Goal: Task Accomplishment & Management: Use online tool/utility

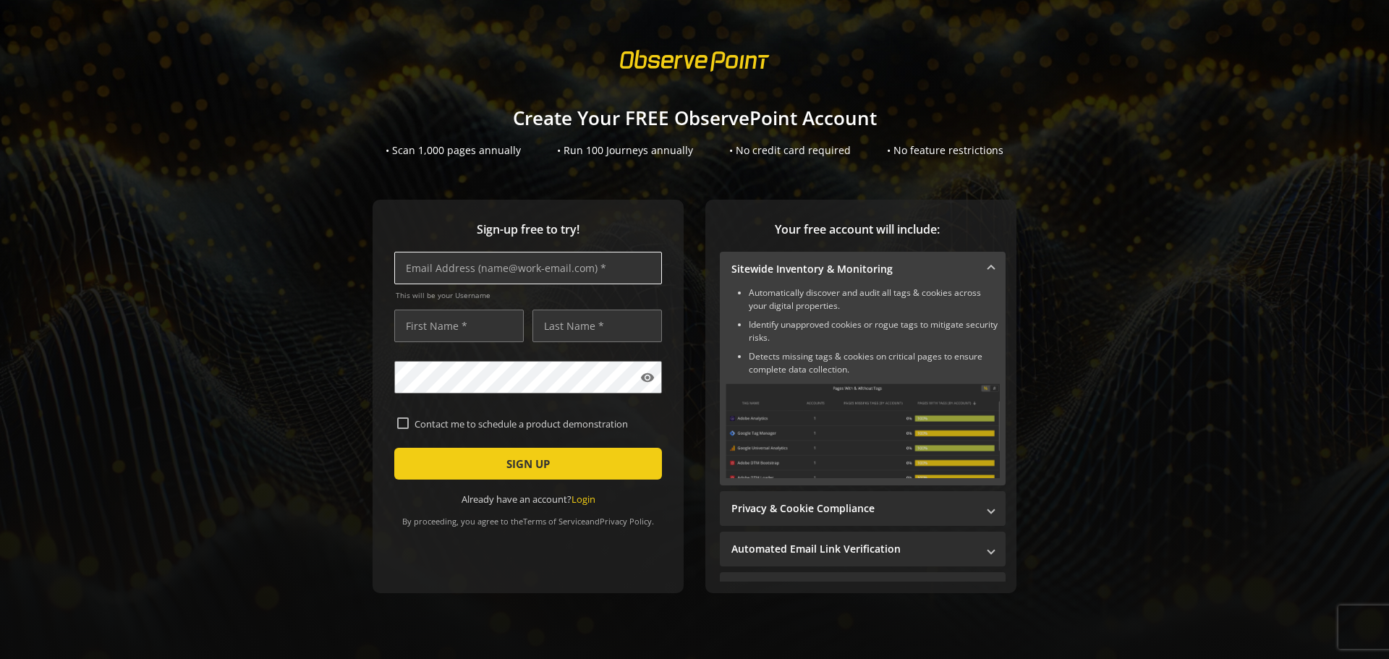
click at [468, 273] on input "text" at bounding box center [528, 268] width 268 height 33
type input "[PERSON_NAME][EMAIL_ADDRESS][DOMAIN_NAME]"
click at [453, 325] on input "text" at bounding box center [459, 326] width 130 height 33
type input "f"
type input "d"
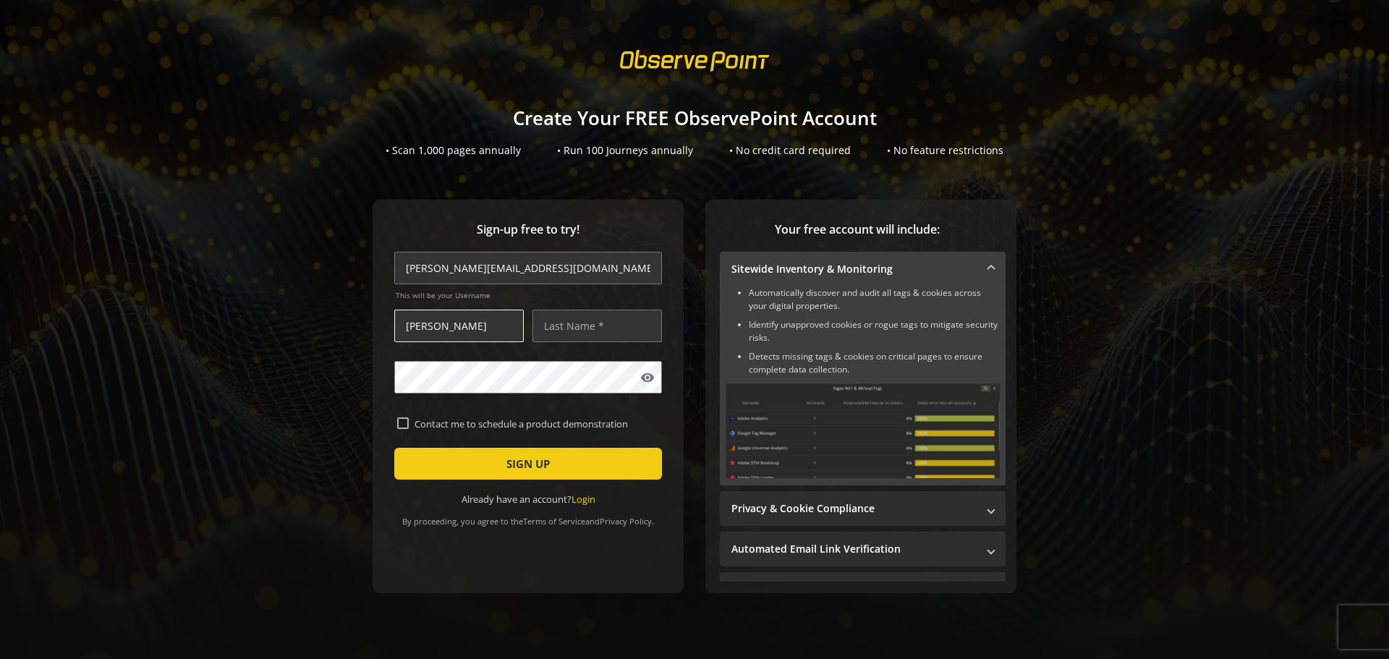
type input "[PERSON_NAME]"
click at [437, 457] on span "submit" at bounding box center [528, 463] width 268 height 35
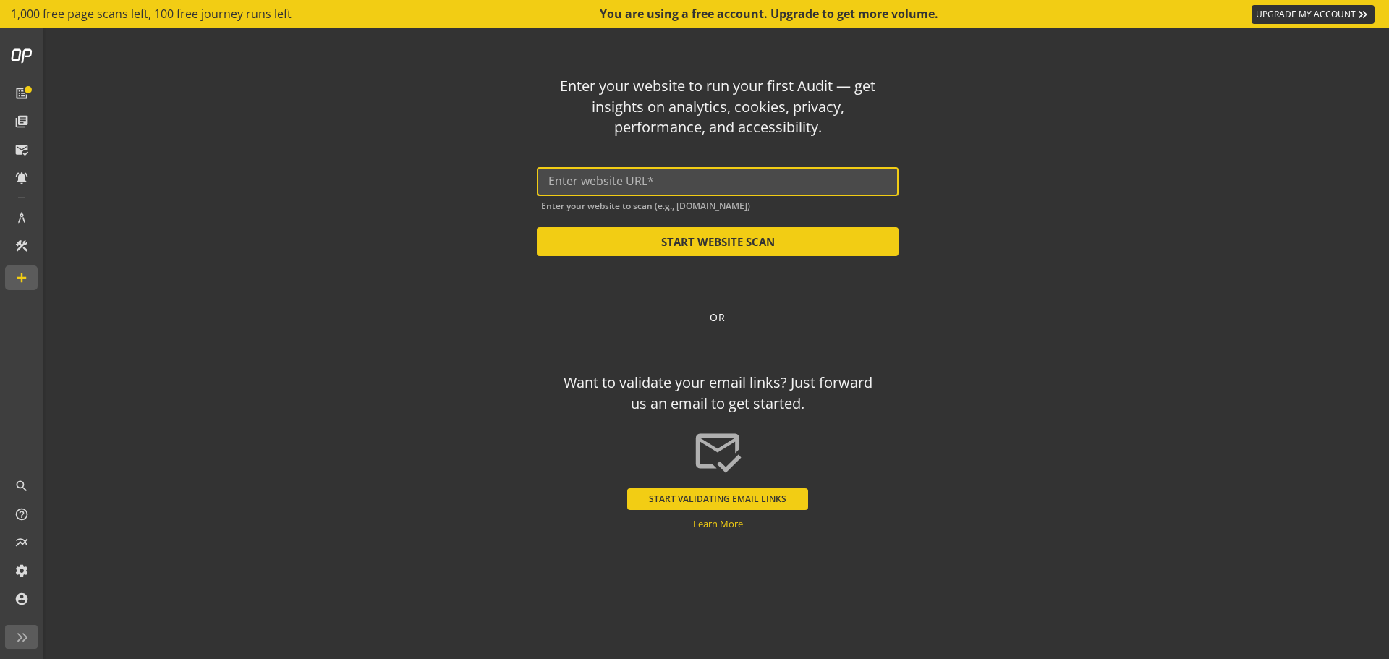
click at [568, 187] on input "text" at bounding box center [717, 181] width 339 height 14
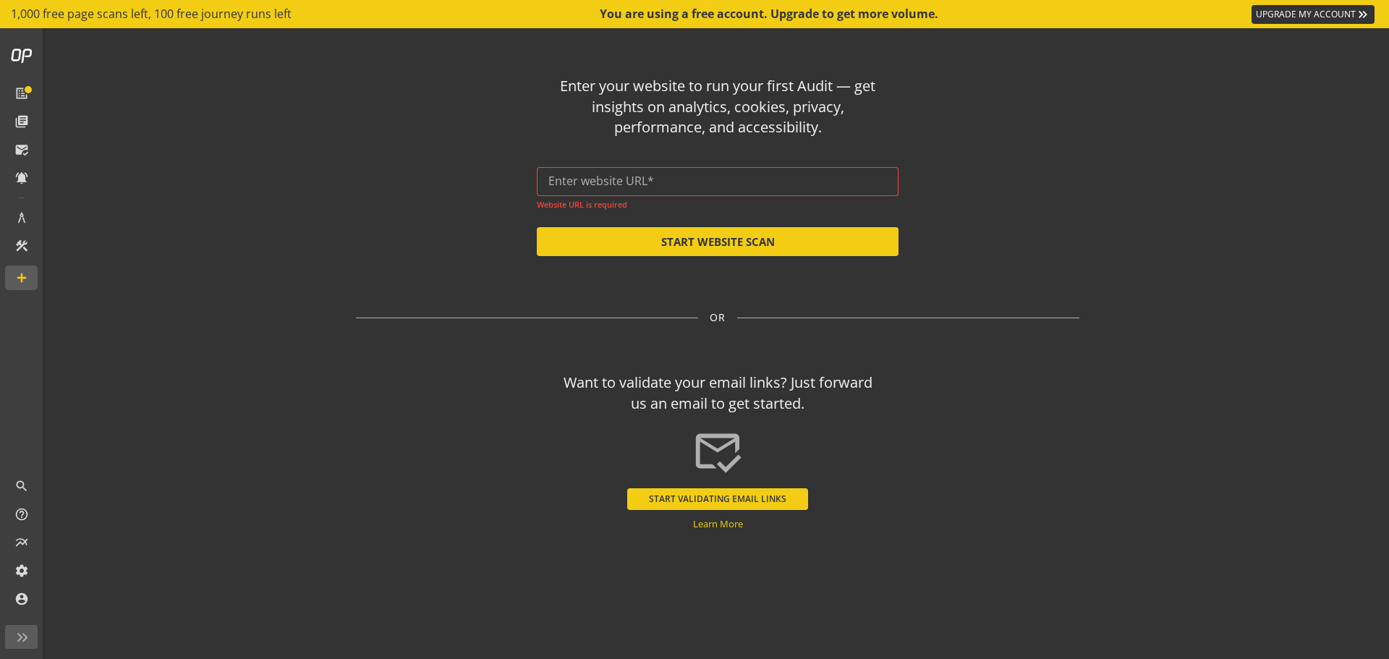
click at [775, 190] on div at bounding box center [717, 181] width 339 height 29
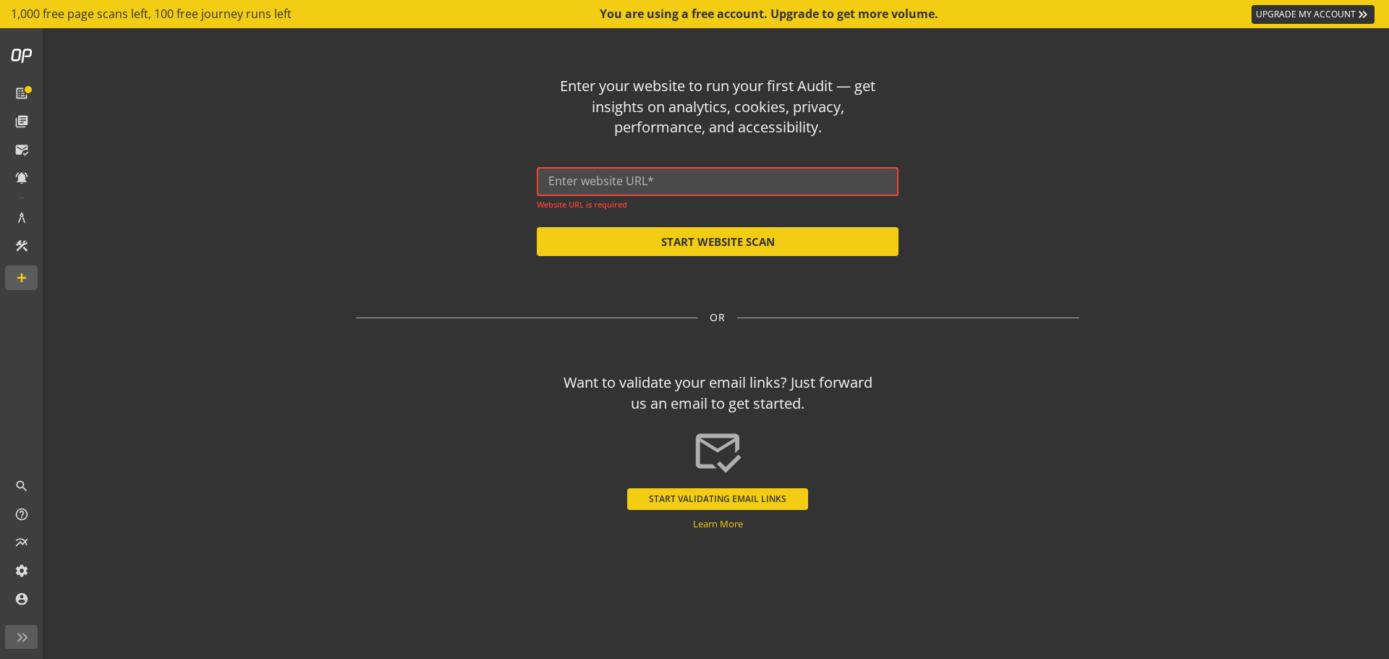
paste input "[URL][DOMAIN_NAME]"
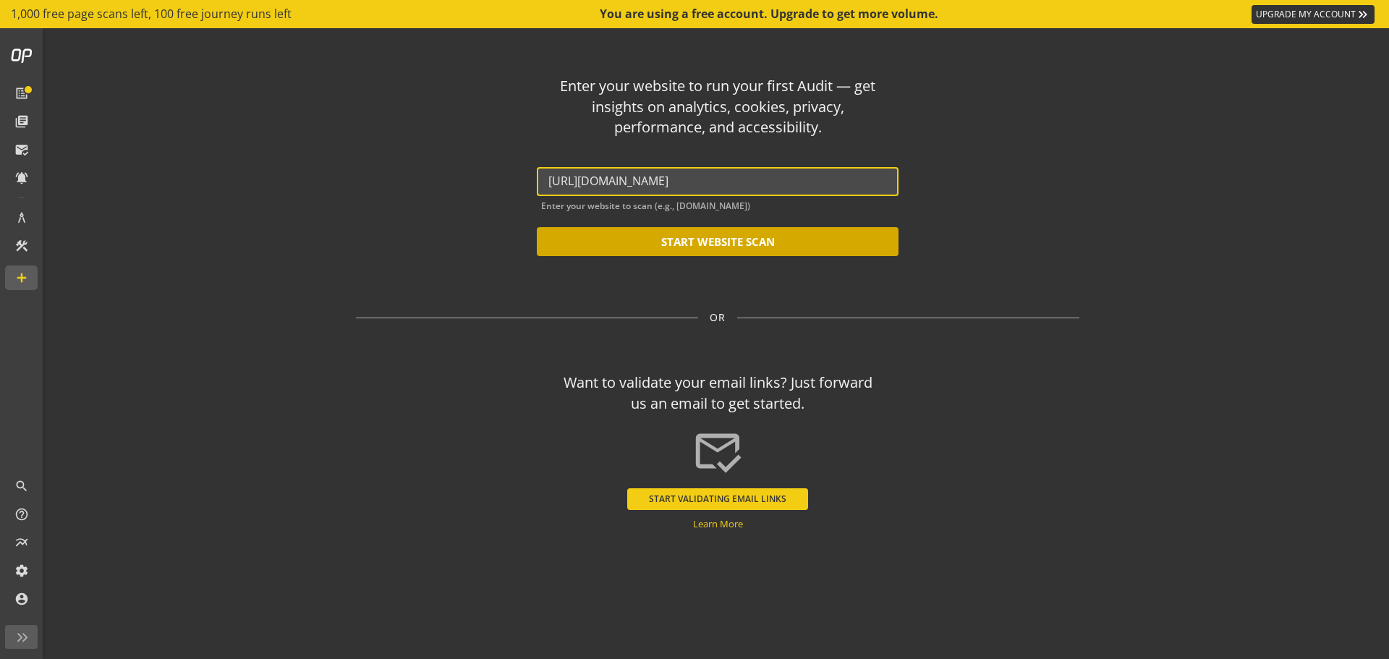
type input "[URL][DOMAIN_NAME]"
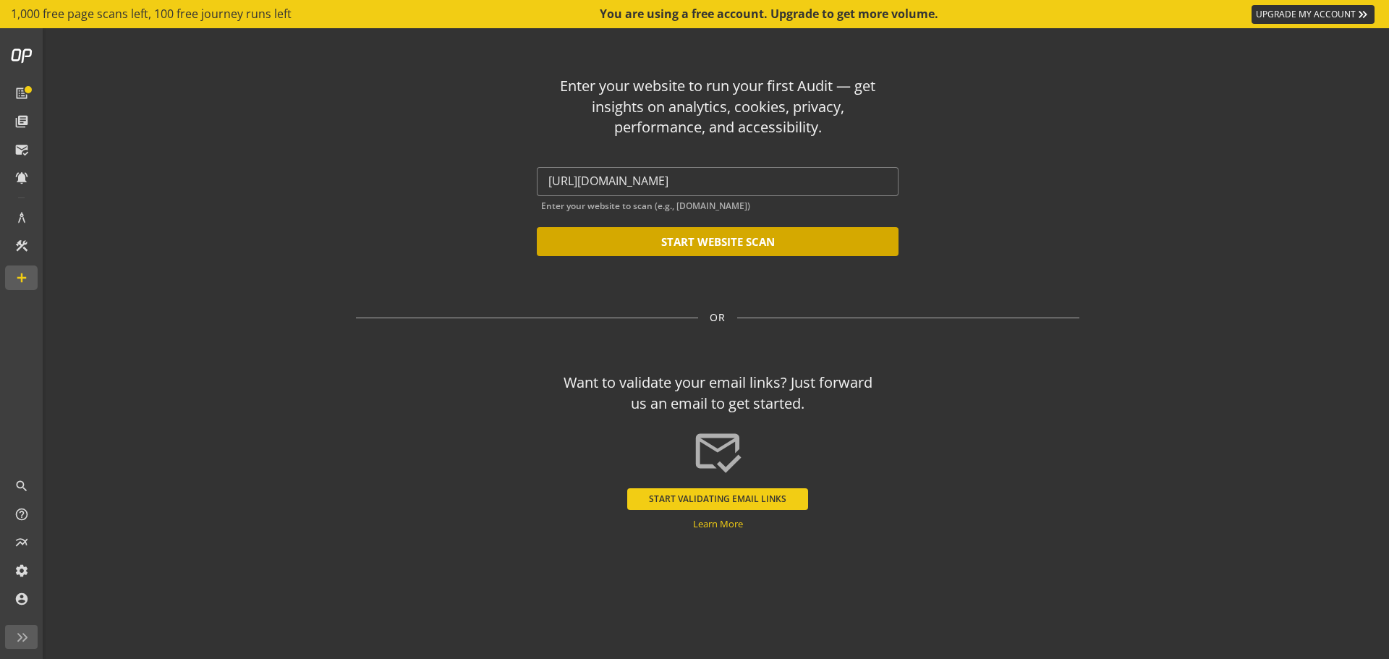
click at [734, 242] on button "START WEBSITE SCAN" at bounding box center [718, 241] width 362 height 29
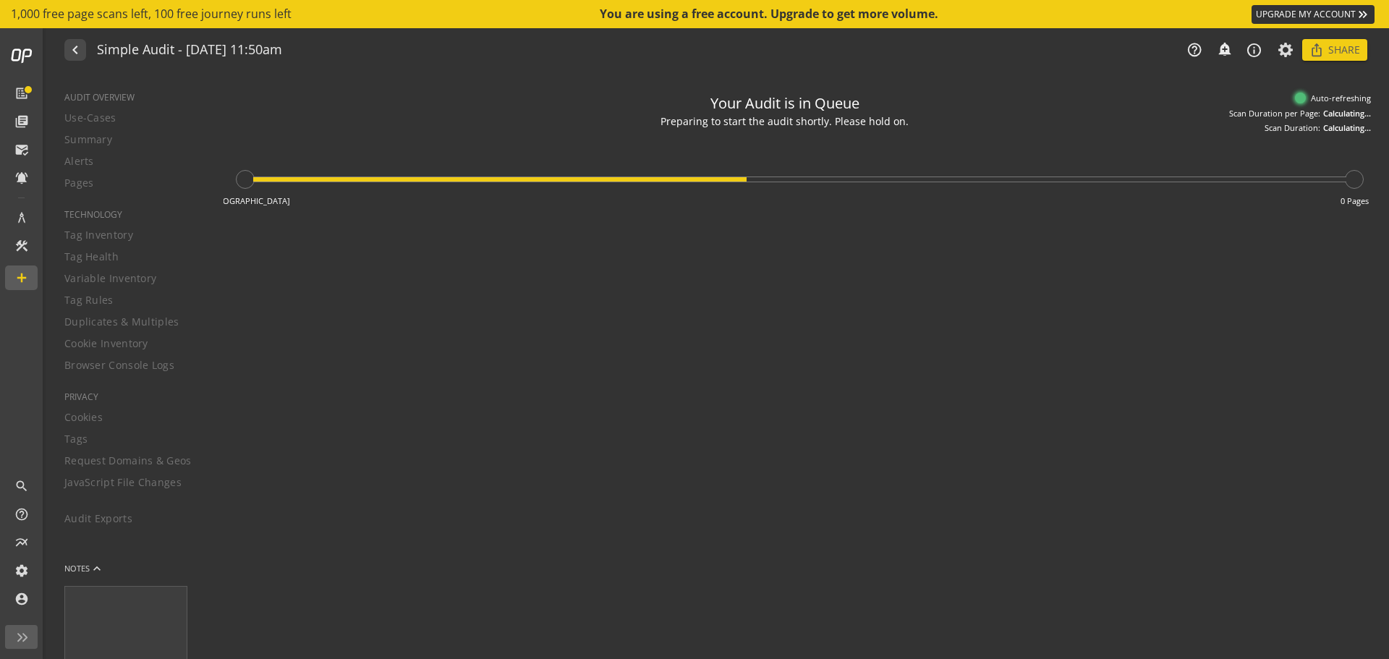
type textarea "Notes can include: -a description of what this audit is validating -changes in …"
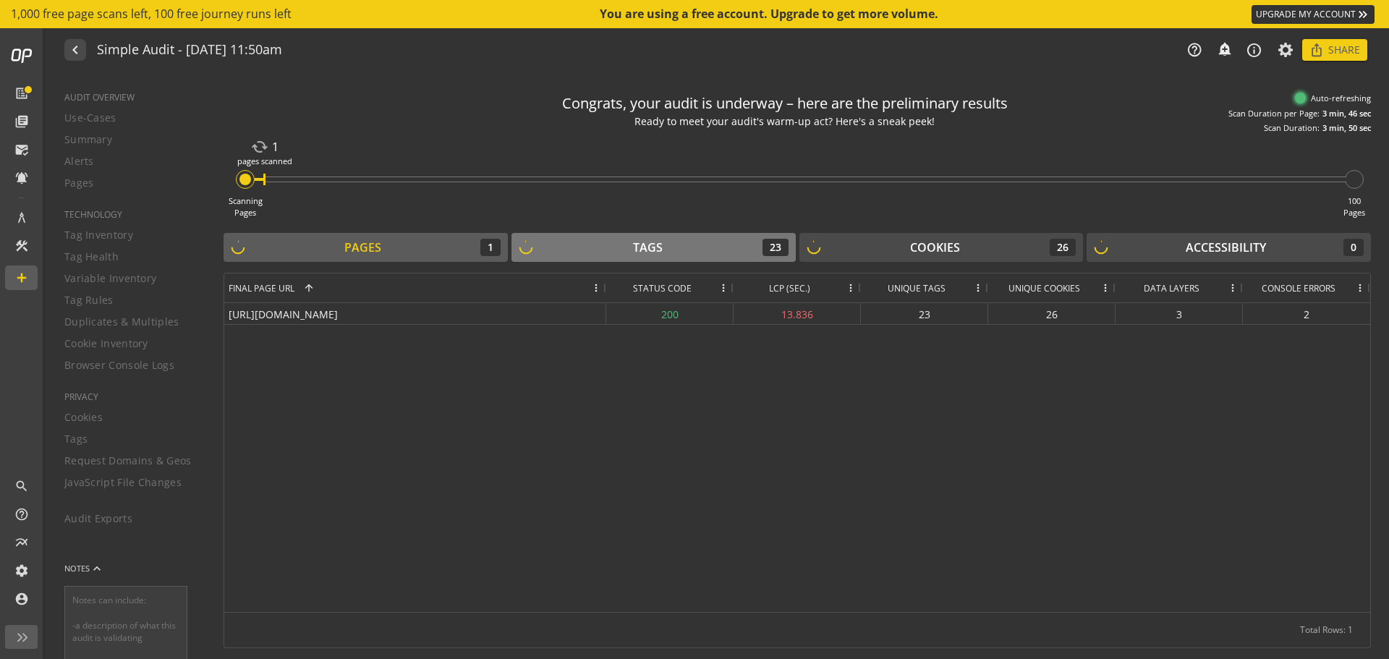
click at [592, 254] on div "Tags 23" at bounding box center [654, 247] width 270 height 17
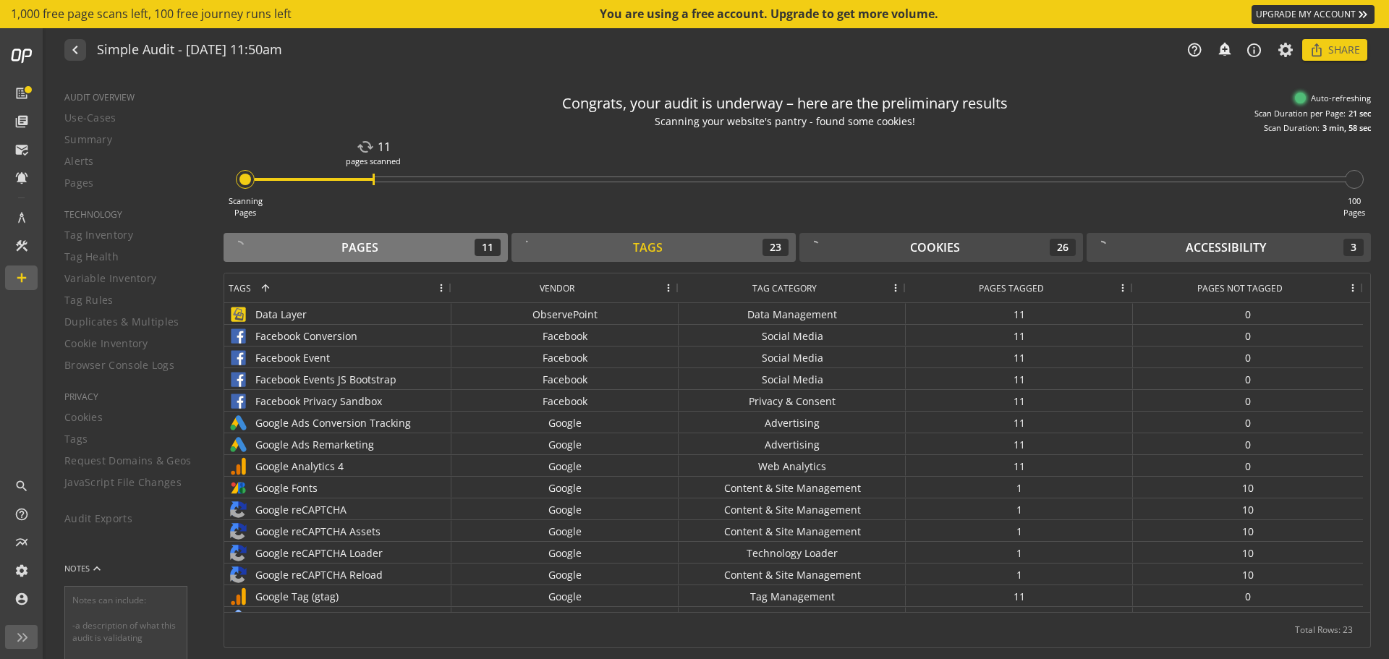
click at [377, 245] on div "Pages" at bounding box center [359, 247] width 37 height 17
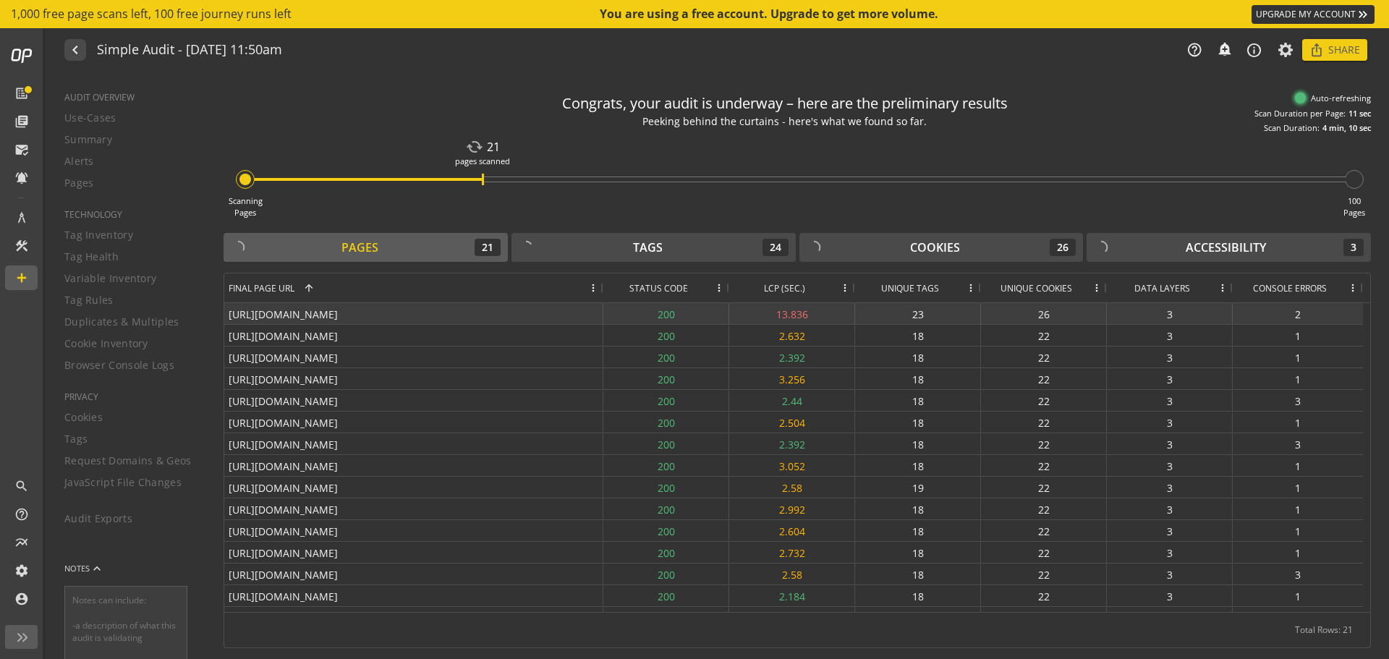
click at [669, 316] on div "200" at bounding box center [666, 313] width 126 height 21
click at [678, 313] on div "200" at bounding box center [666, 313] width 126 height 21
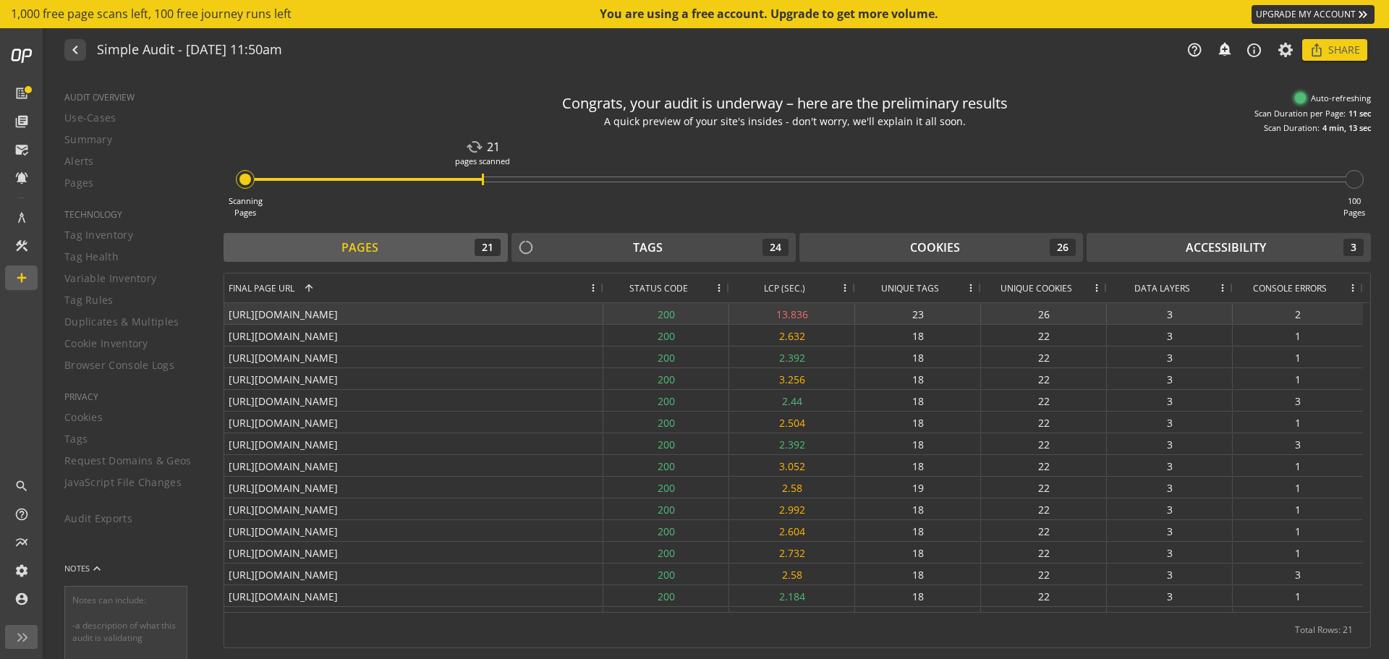
click at [1291, 314] on div "2" at bounding box center [1298, 313] width 130 height 21
click at [330, 316] on div "[URL][DOMAIN_NAME]" at bounding box center [413, 313] width 379 height 21
click at [1024, 243] on div "Cookies 26" at bounding box center [942, 247] width 270 height 17
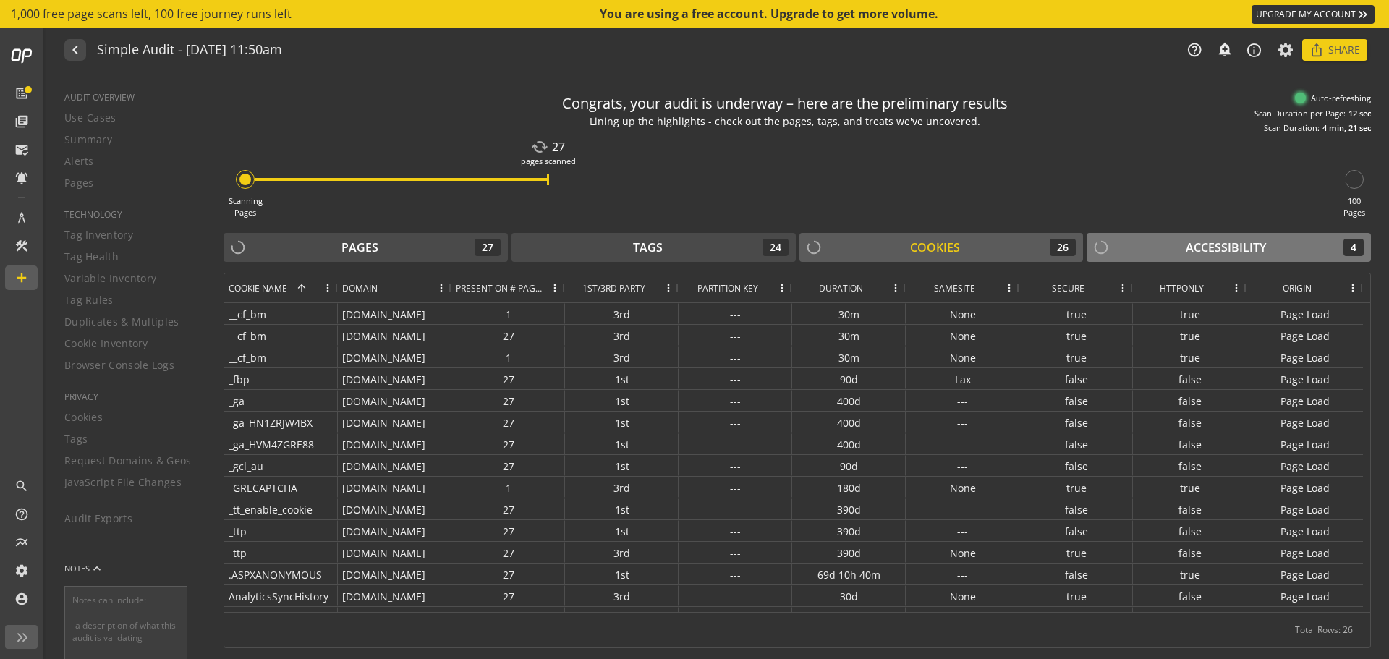
click at [1168, 250] on div "Accessibility 4" at bounding box center [1229, 247] width 270 height 17
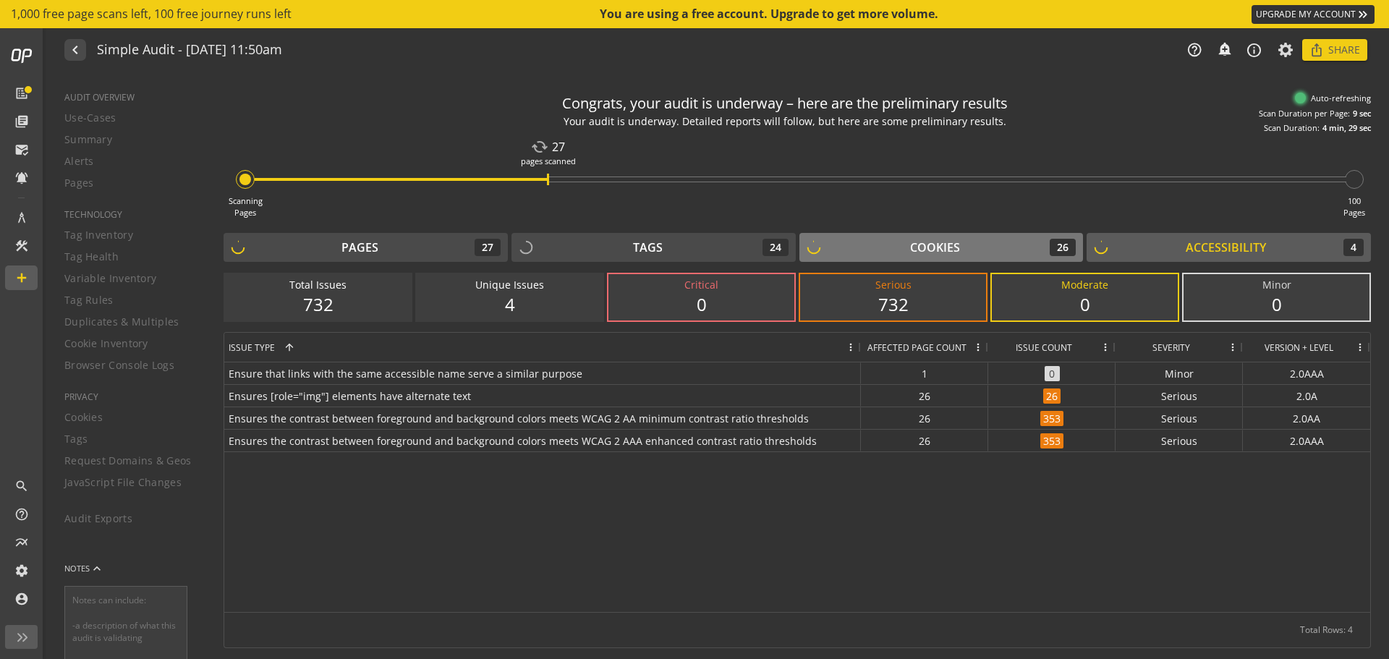
click at [878, 247] on div "Cookies 26" at bounding box center [942, 247] width 270 height 17
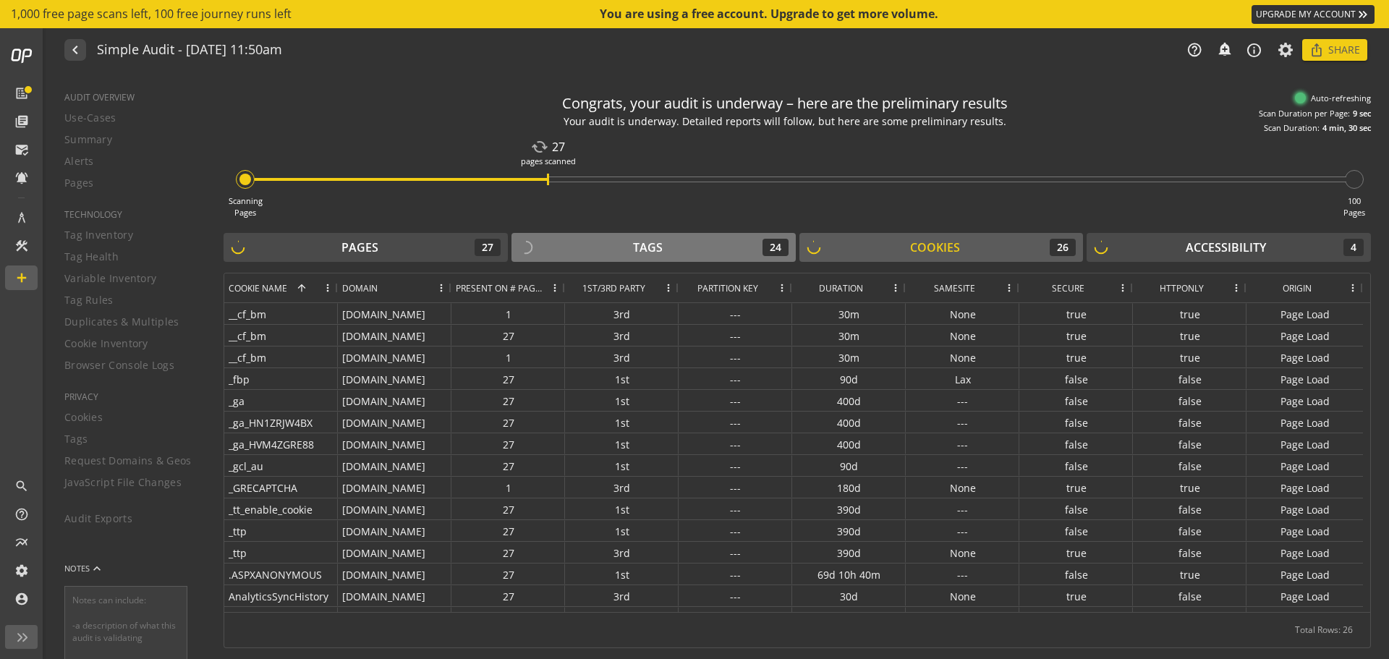
click at [713, 246] on div "Tags 24" at bounding box center [654, 247] width 270 height 17
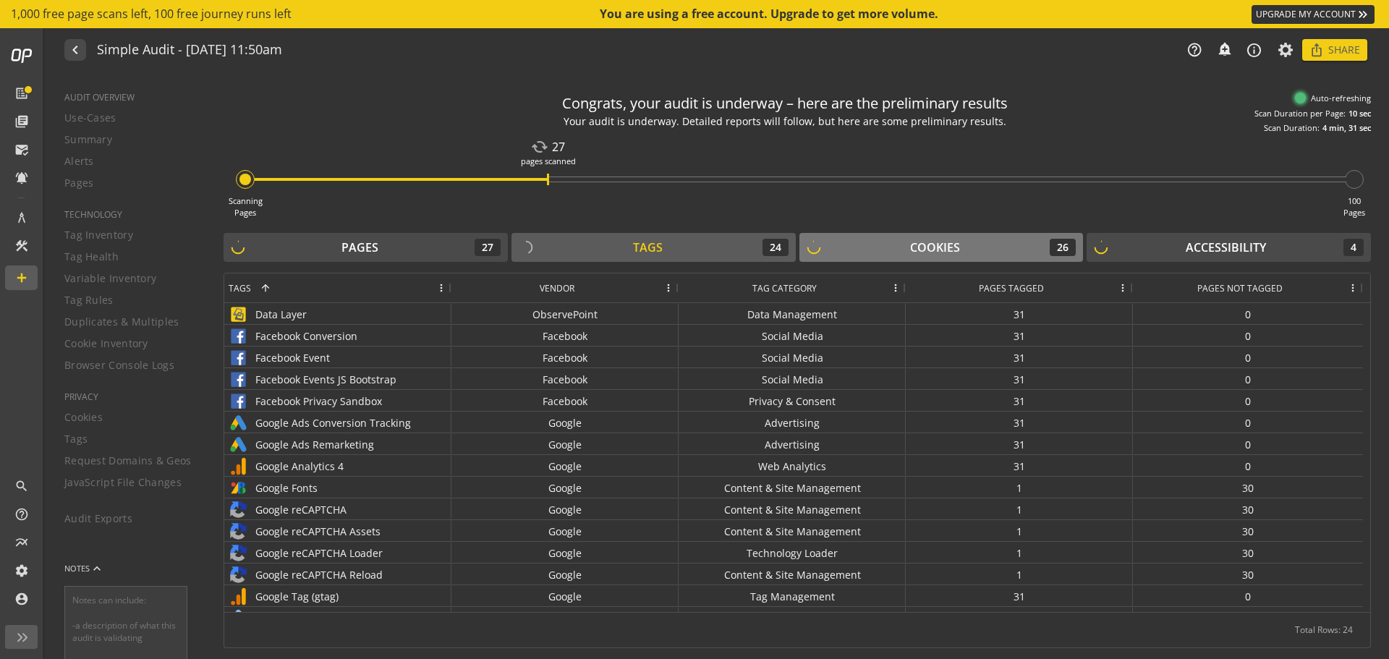
click at [860, 246] on div "Cookies 26" at bounding box center [942, 247] width 270 height 17
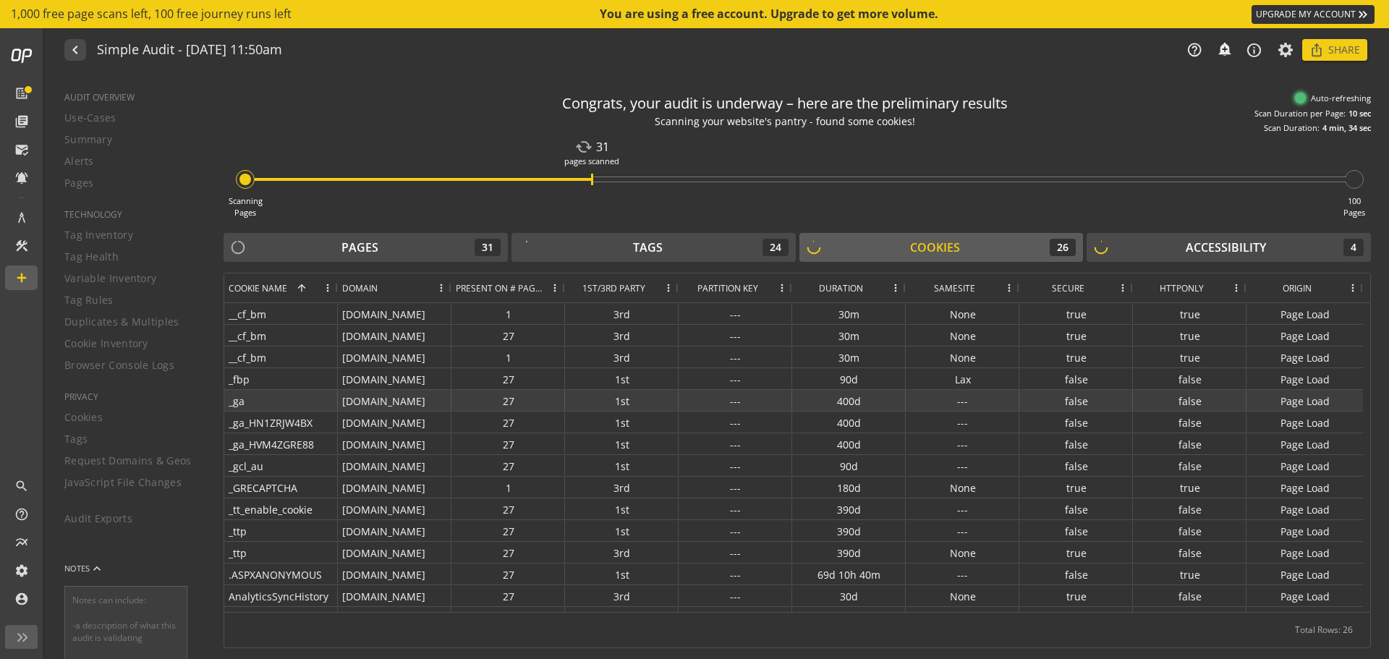
click at [608, 408] on div "1st" at bounding box center [622, 400] width 114 height 21
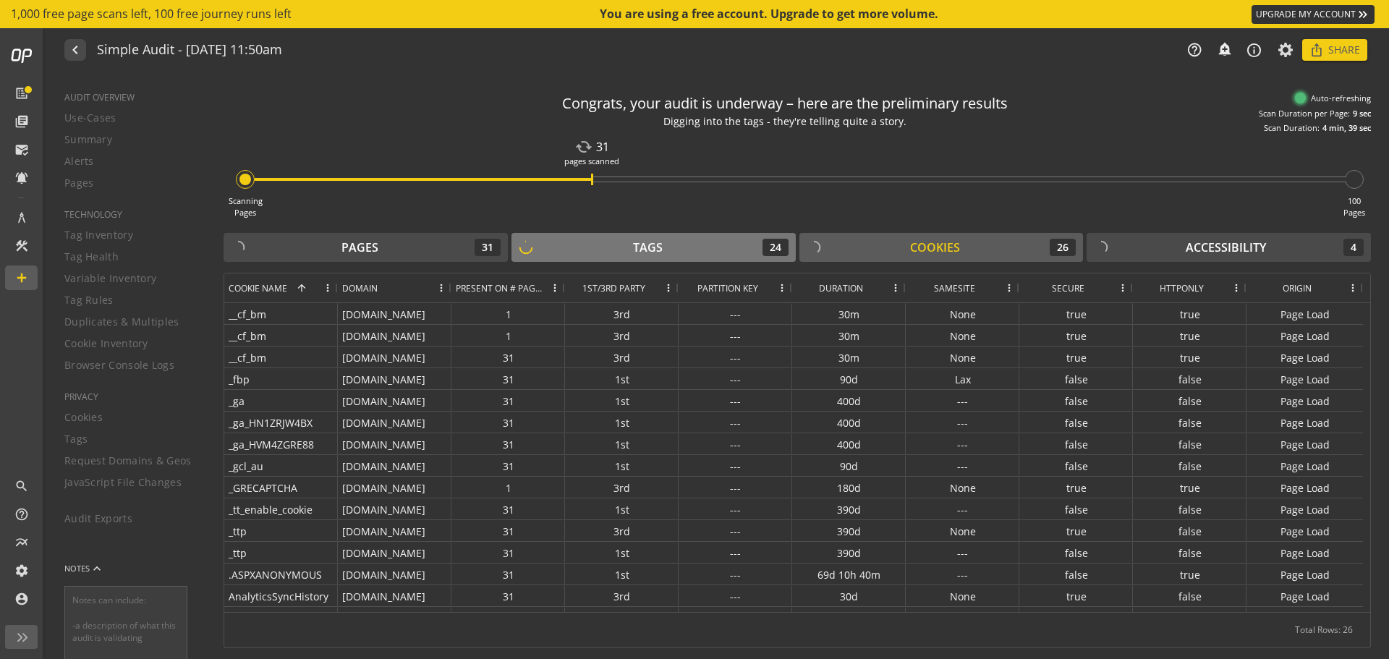
click at [681, 253] on div "Tags 24" at bounding box center [654, 247] width 270 height 17
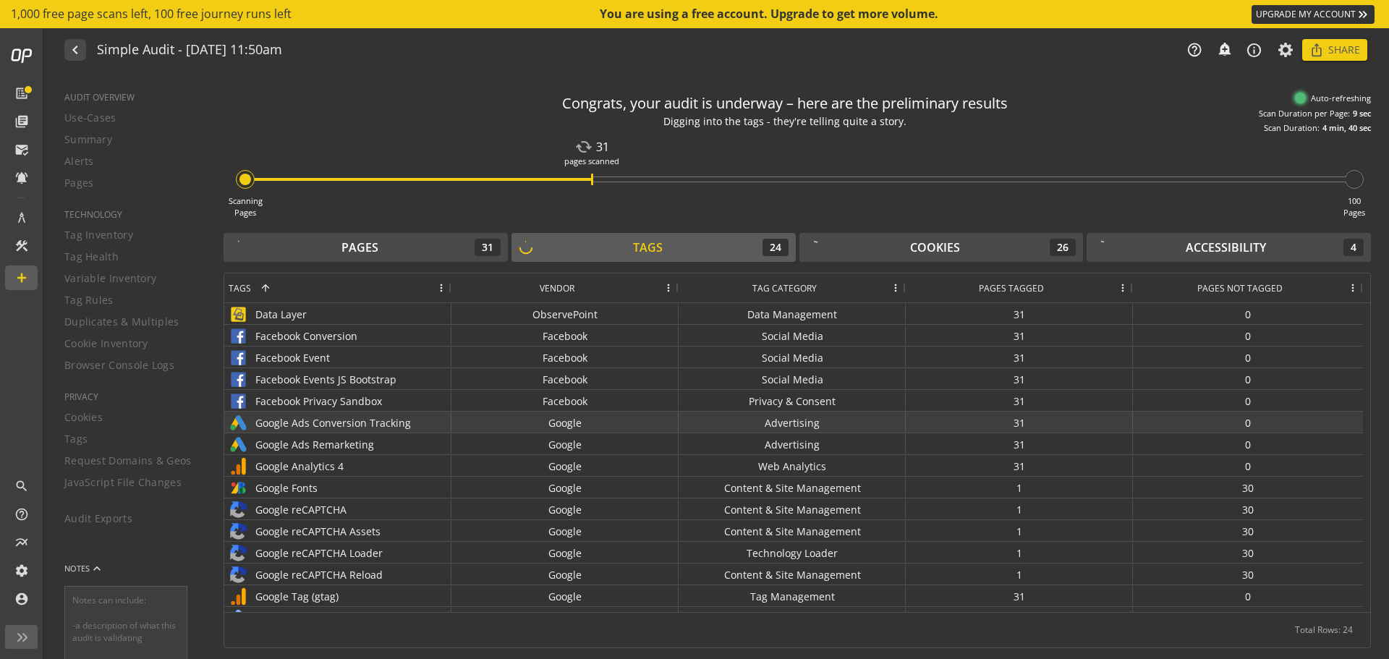
click at [398, 423] on div "Google Ads Conversion Tracking" at bounding box center [338, 422] width 218 height 21
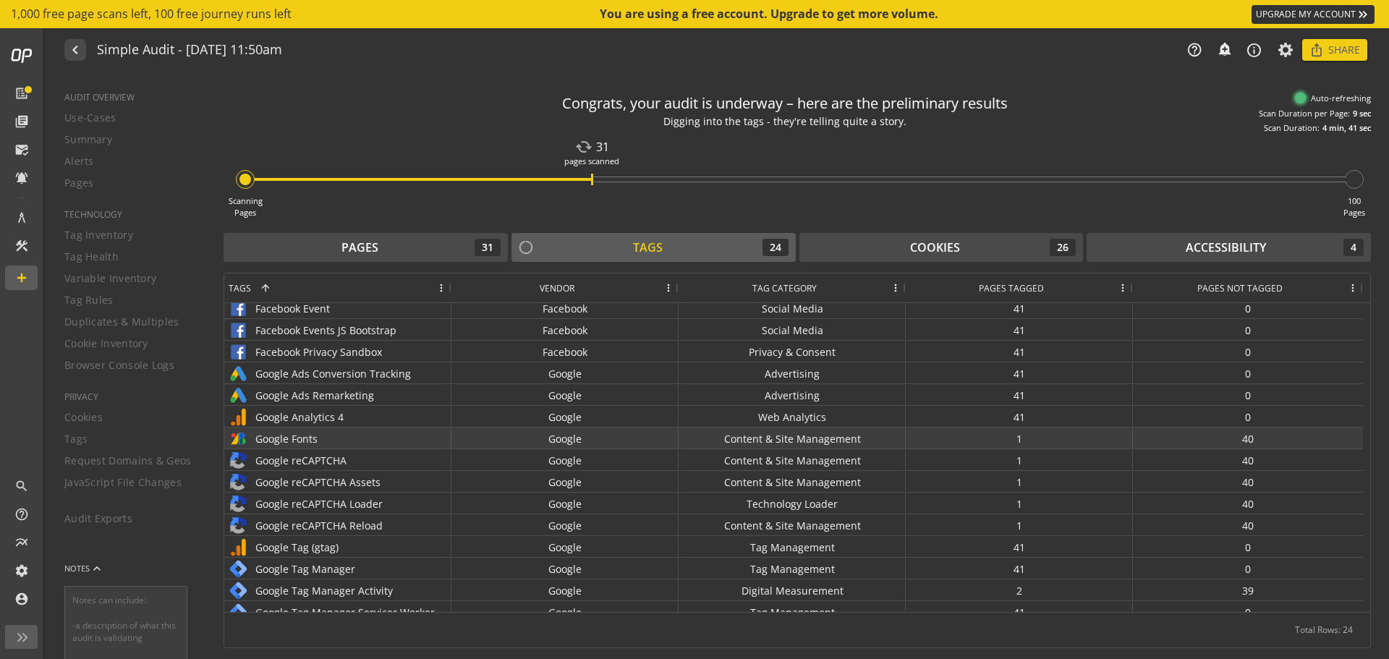
scroll to position [67, 0]
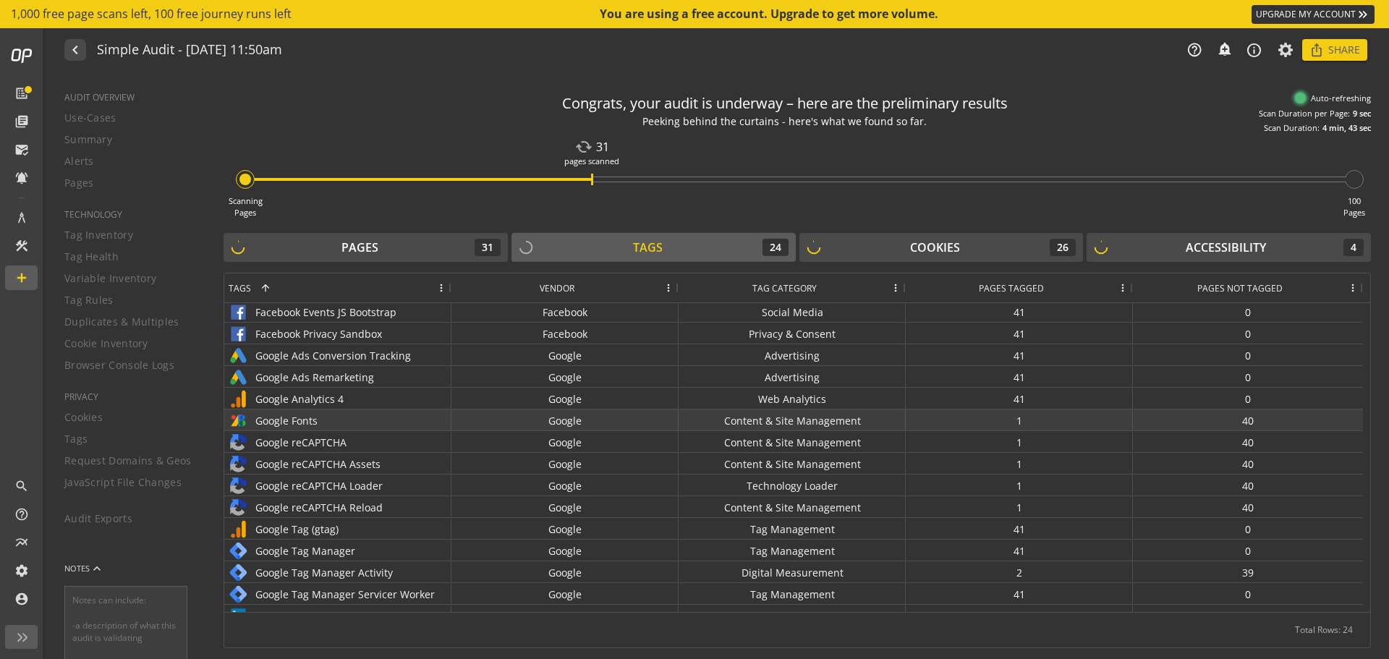
click at [294, 420] on div "Google Fonts" at bounding box center [338, 420] width 218 height 21
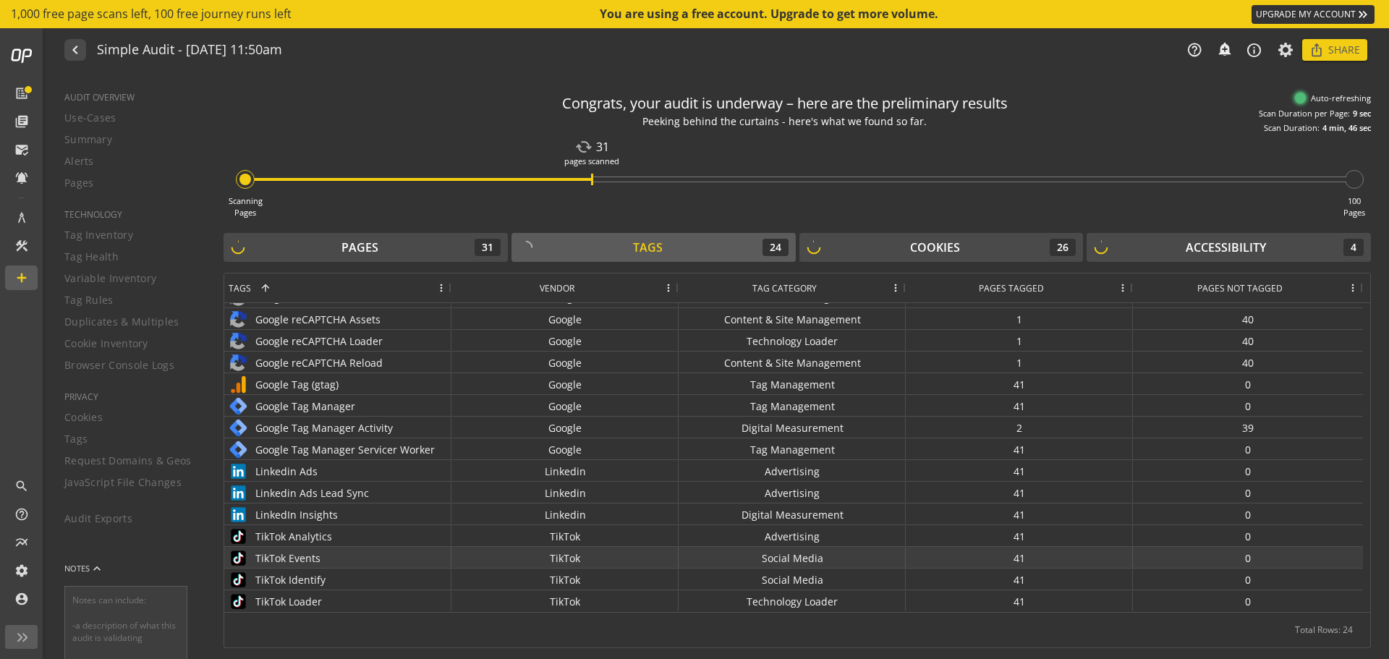
scroll to position [0, 0]
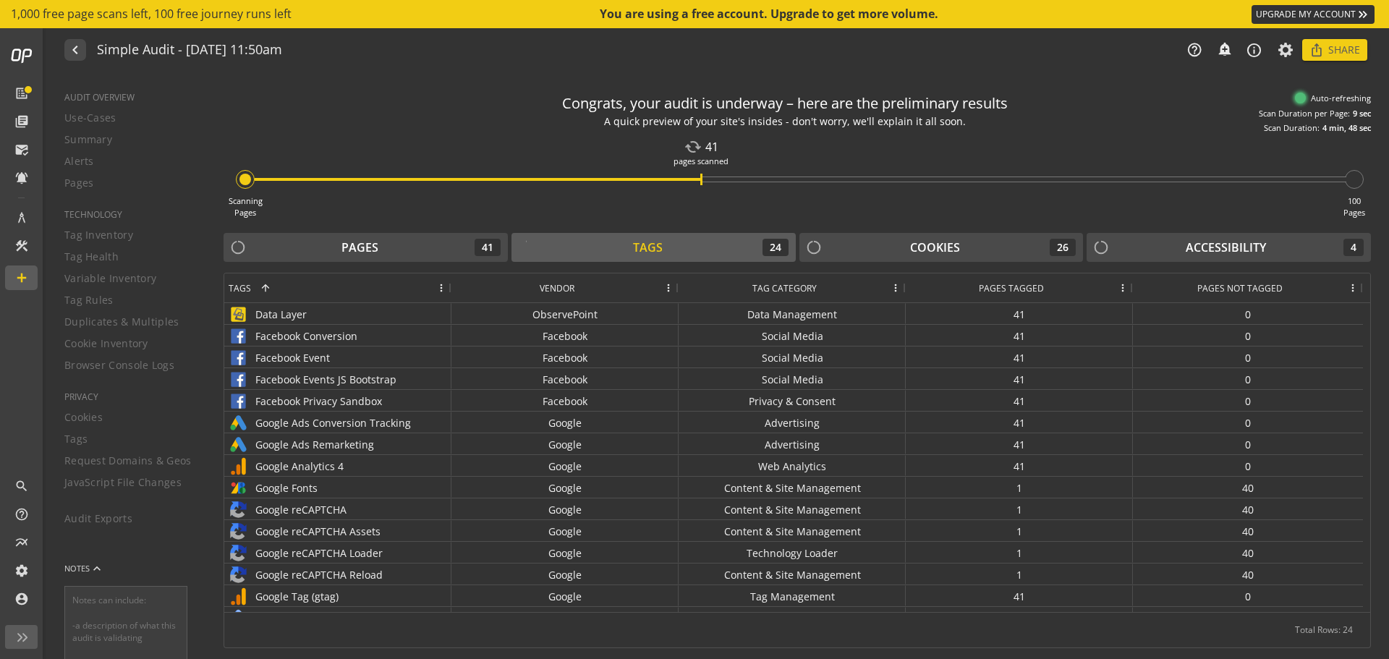
click at [376, 284] on div "Tags 1" at bounding box center [330, 287] width 203 height 29
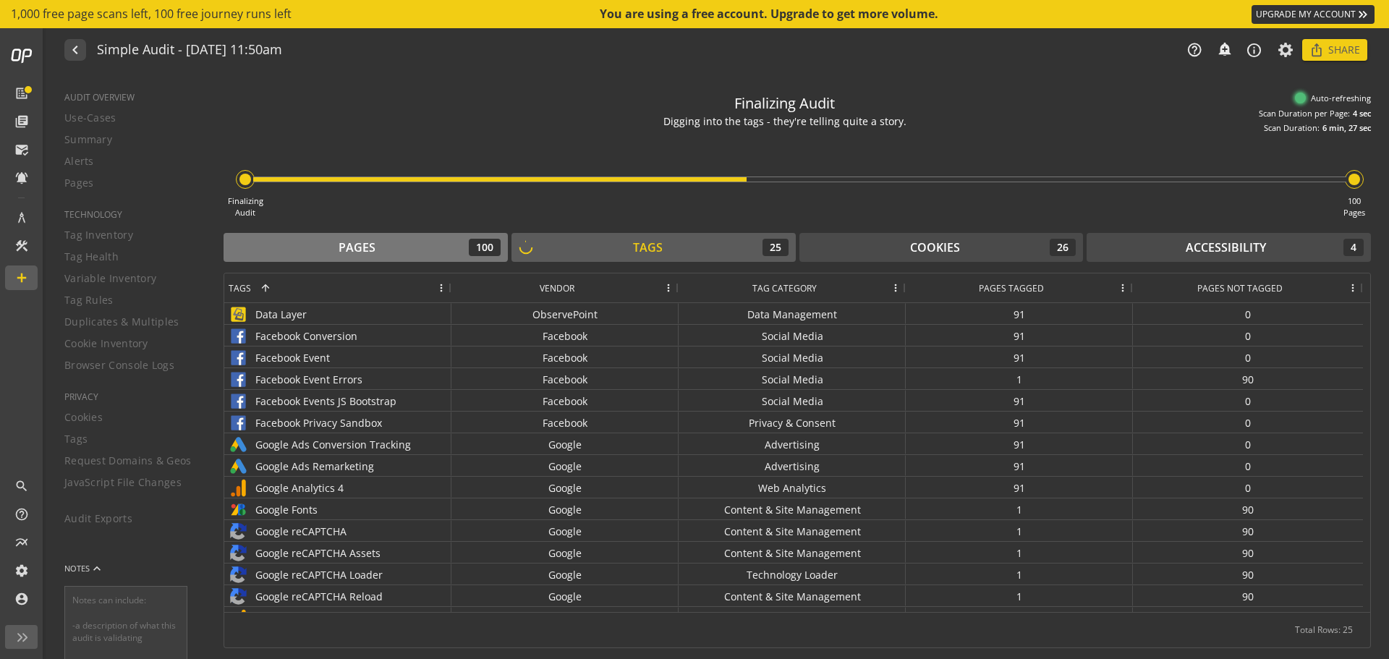
click at [323, 245] on div "Pages 100" at bounding box center [366, 247] width 270 height 17
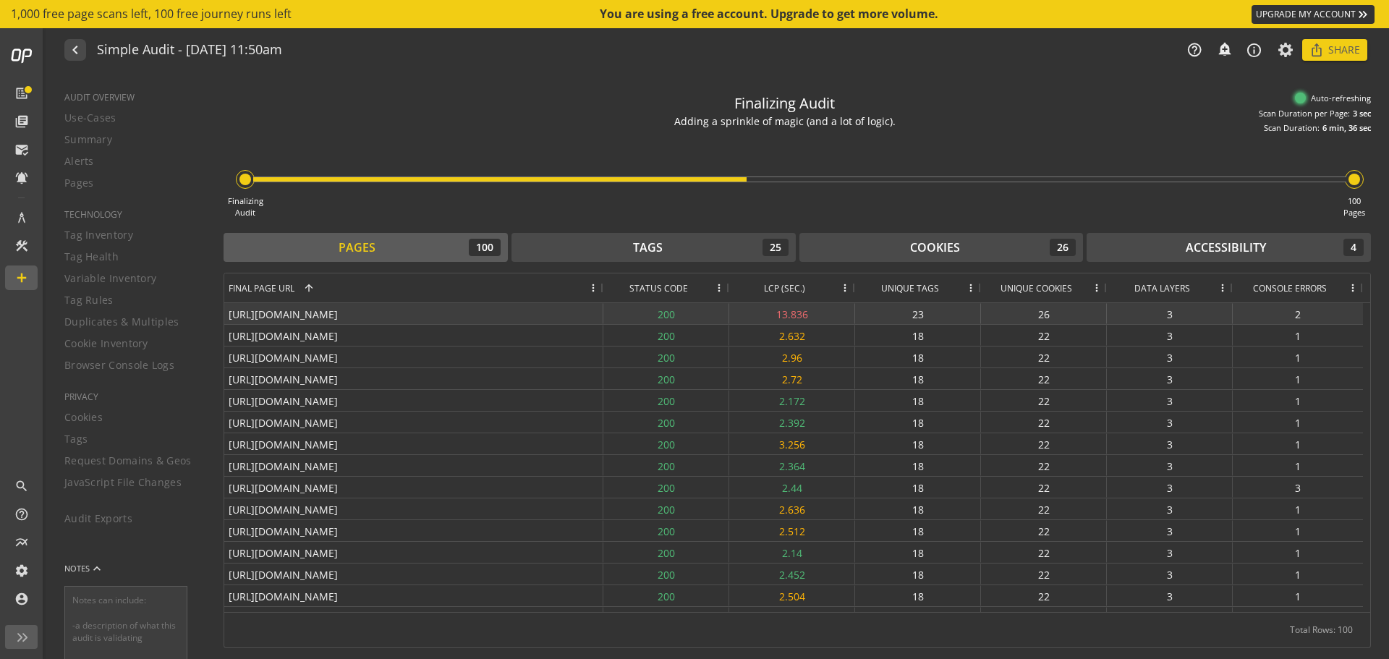
click at [924, 313] on div "23" at bounding box center [918, 313] width 126 height 21
click at [543, 307] on div "[URL][DOMAIN_NAME]" at bounding box center [413, 313] width 379 height 21
click at [1270, 313] on div "2" at bounding box center [1298, 313] width 130 height 21
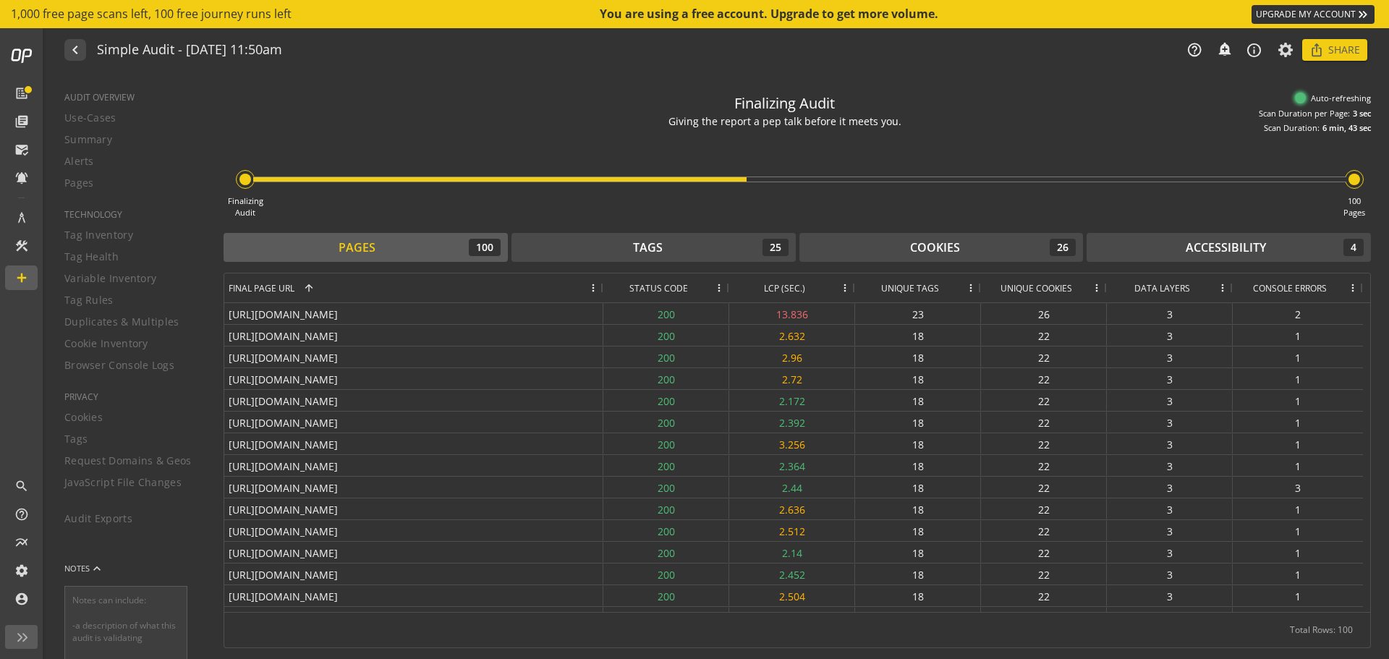
click at [1352, 281] on div "Console Errors" at bounding box center [1298, 287] width 122 height 29
click at [1352, 289] on span at bounding box center [1353, 288] width 12 height 12
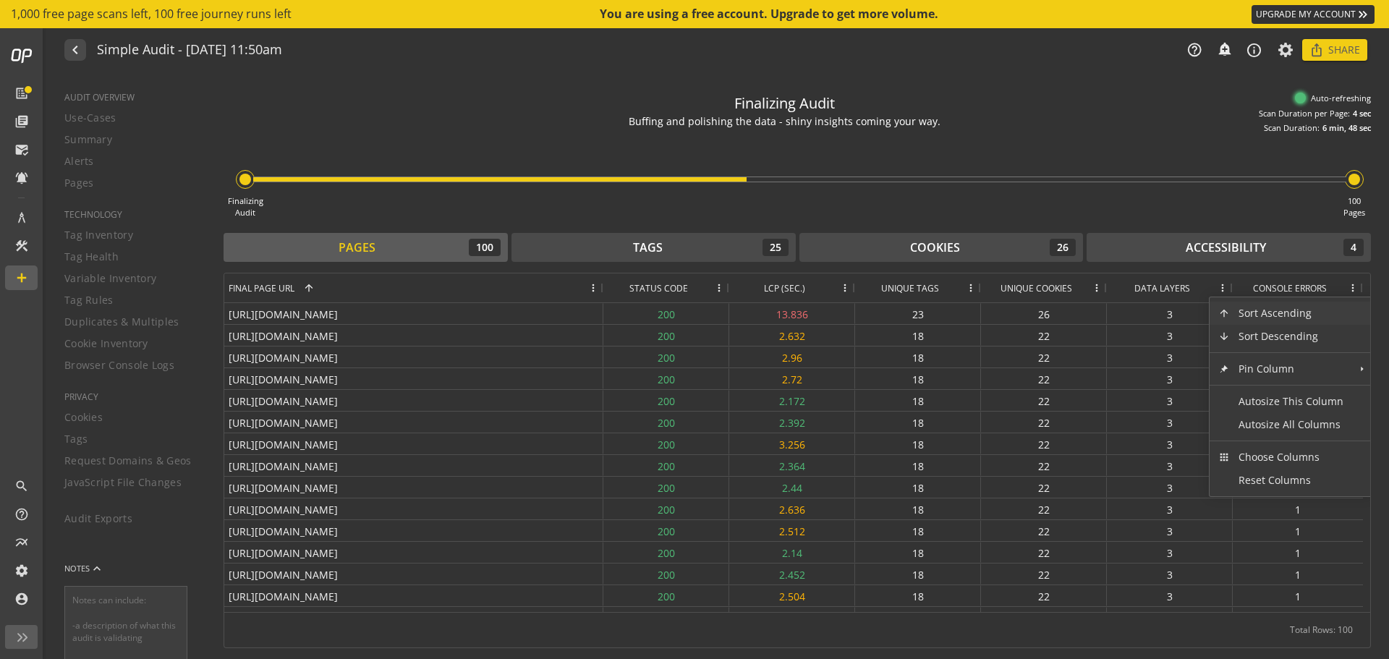
click at [1348, 289] on span at bounding box center [1353, 288] width 12 height 12
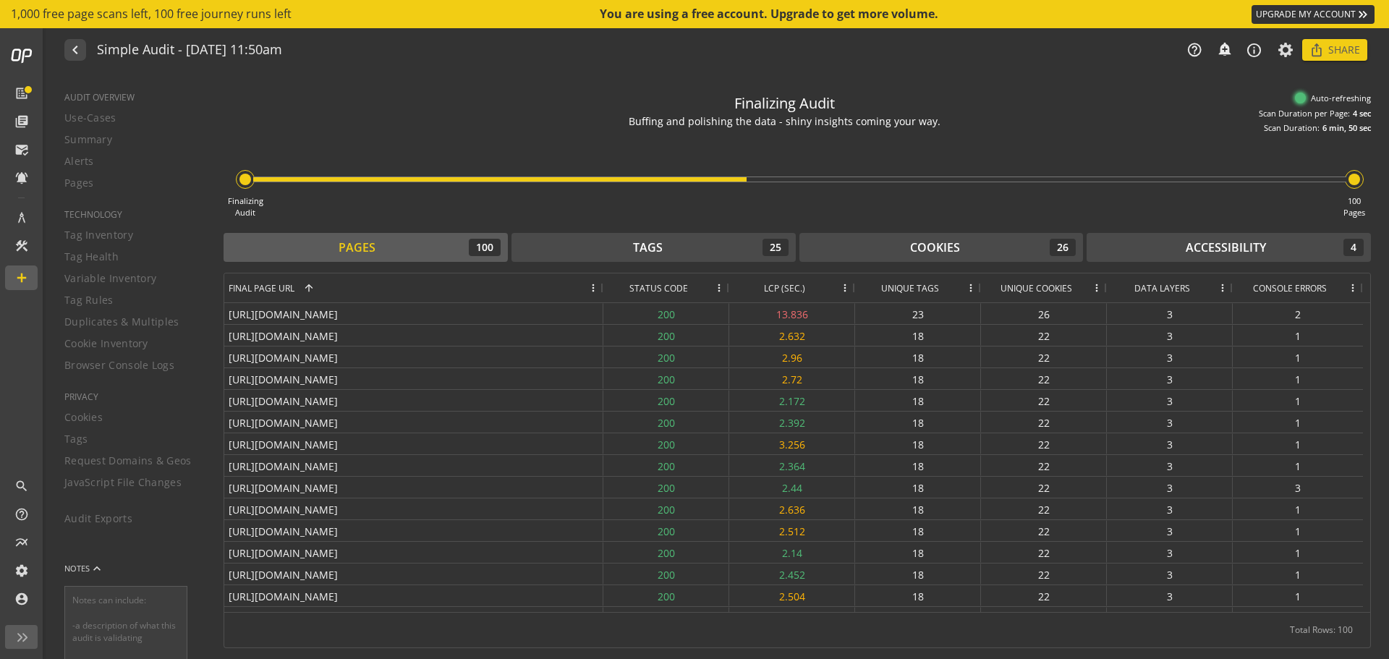
click at [1140, 80] on div "Finalizing Audit Buffing and polishing the data - shiny insights coming your wa…" at bounding box center [807, 367] width 1166 height 585
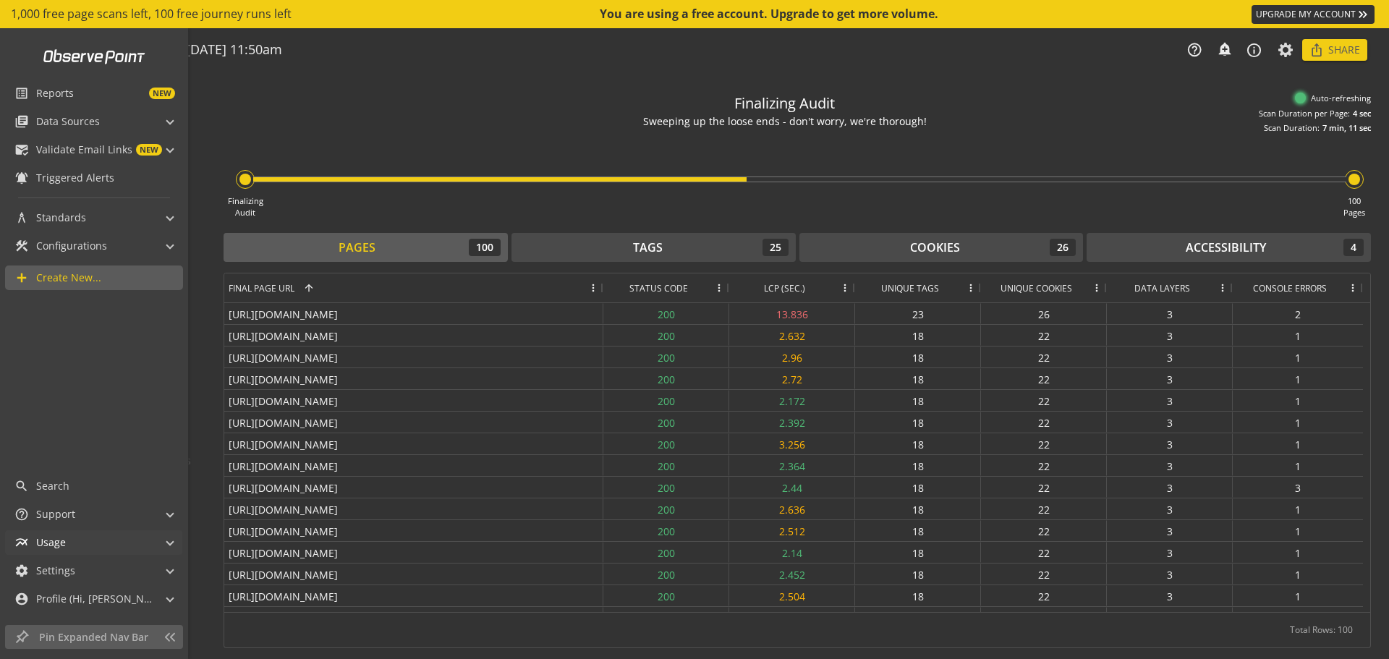
click at [166, 539] on span "multiline_chart Usage" at bounding box center [90, 542] width 153 height 25
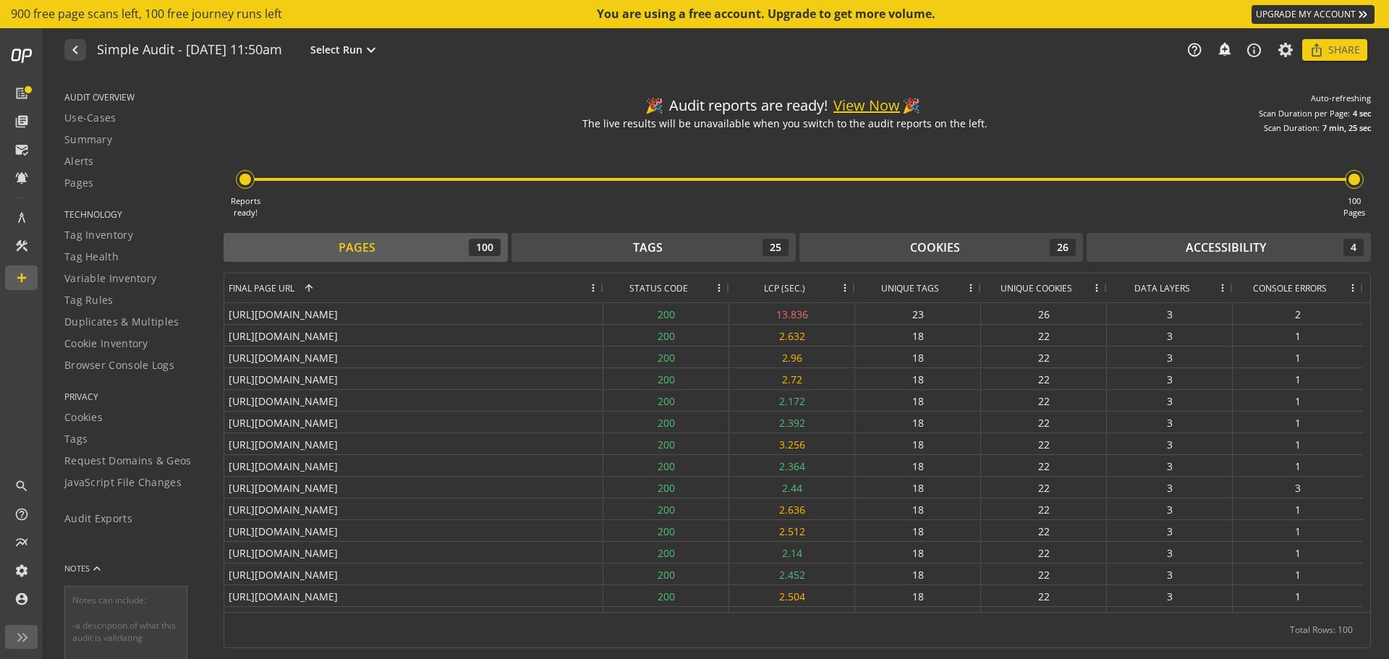
click at [873, 102] on button "View Now" at bounding box center [866, 106] width 67 height 21
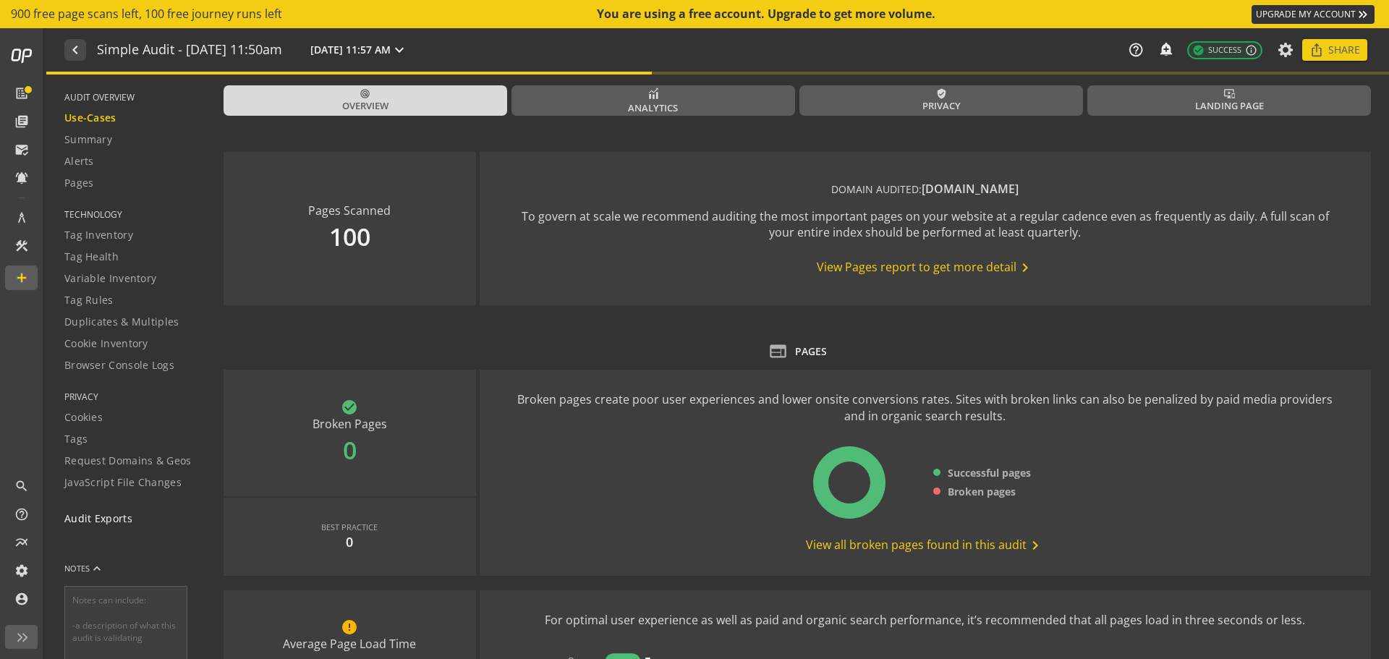
click at [116, 522] on span "Audit Exports" at bounding box center [98, 519] width 68 height 14
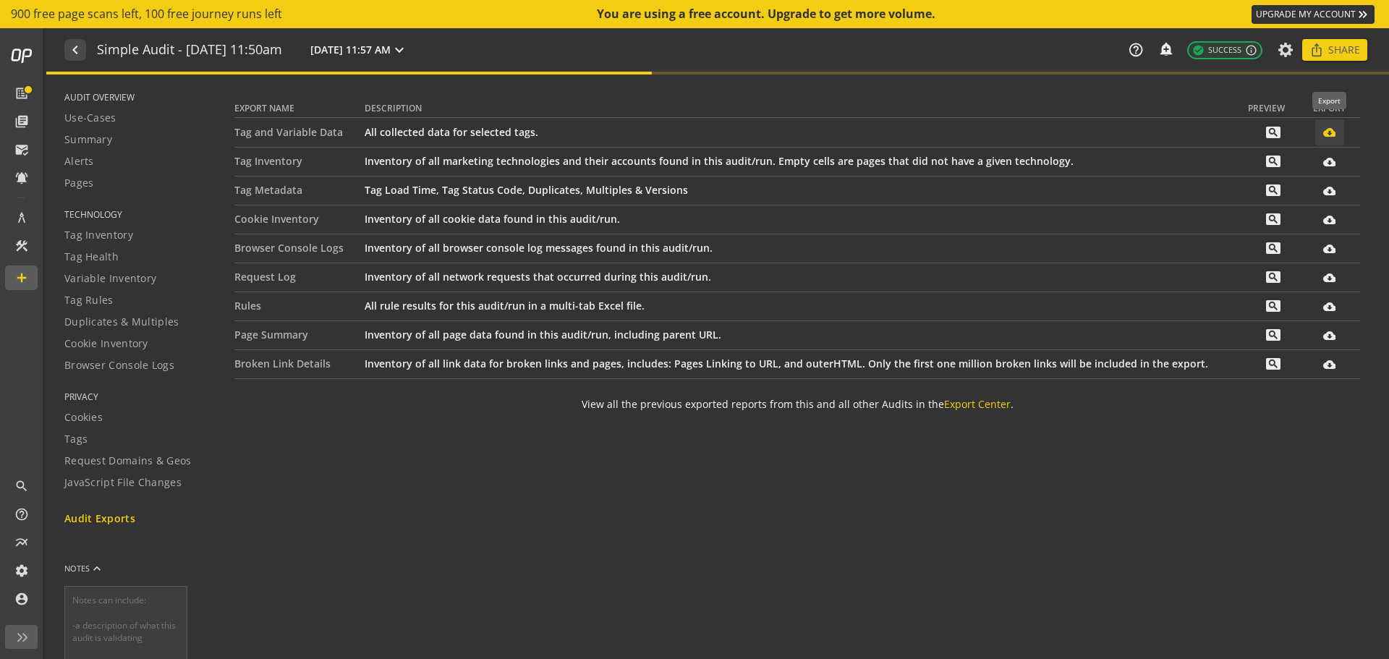
click at [1336, 135] on span at bounding box center [1329, 132] width 29 height 35
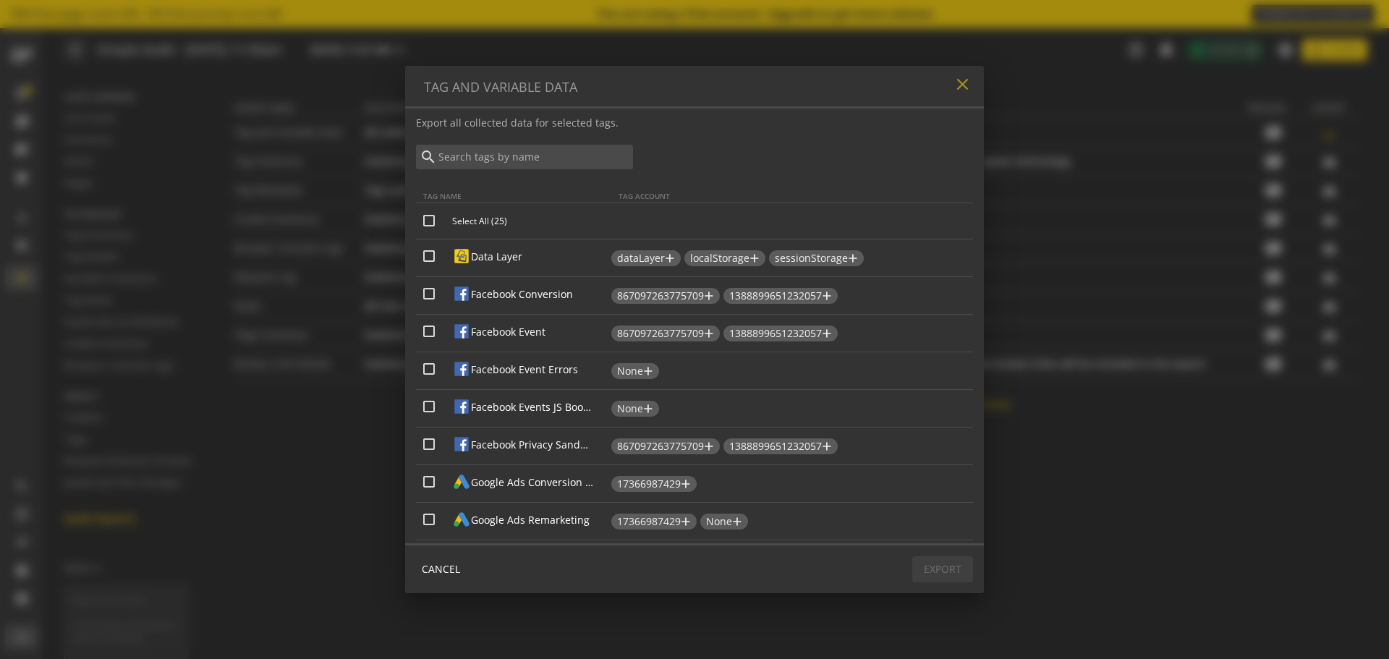
click at [960, 84] on mat-icon "close" at bounding box center [963, 85] width 20 height 20
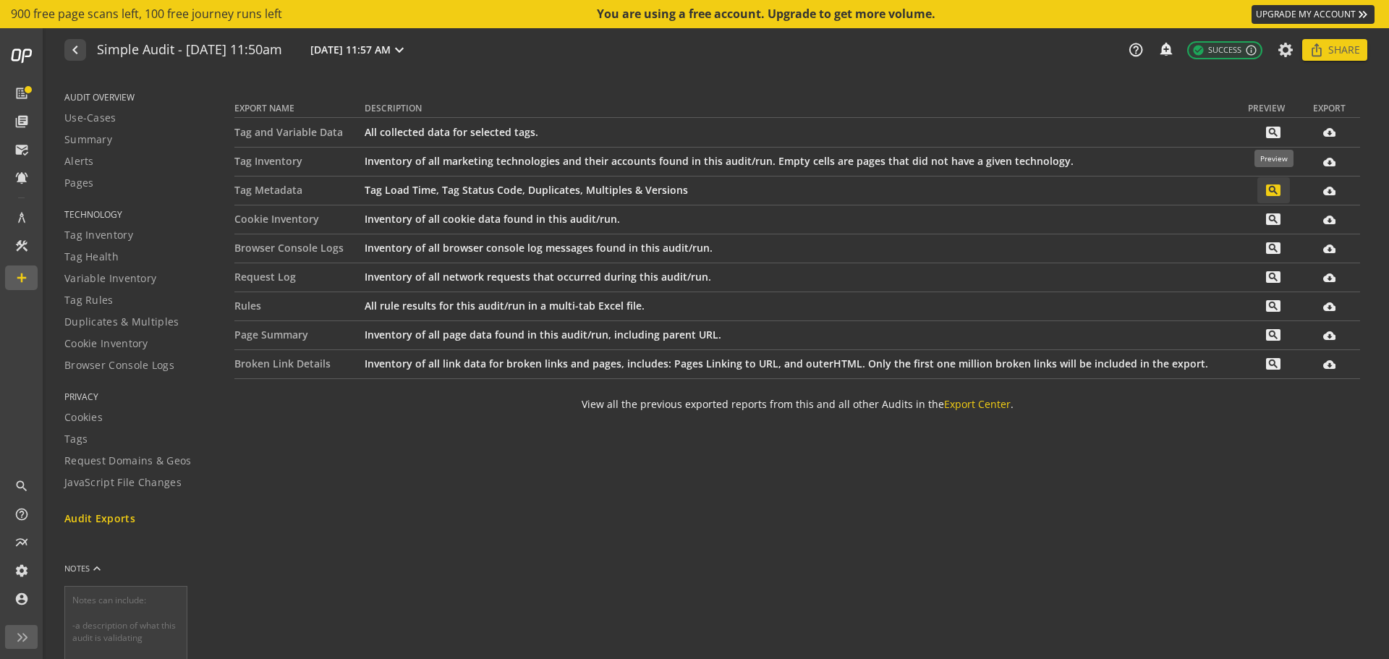
click at [1275, 194] on mat-icon "search" at bounding box center [1273, 190] width 14 height 12
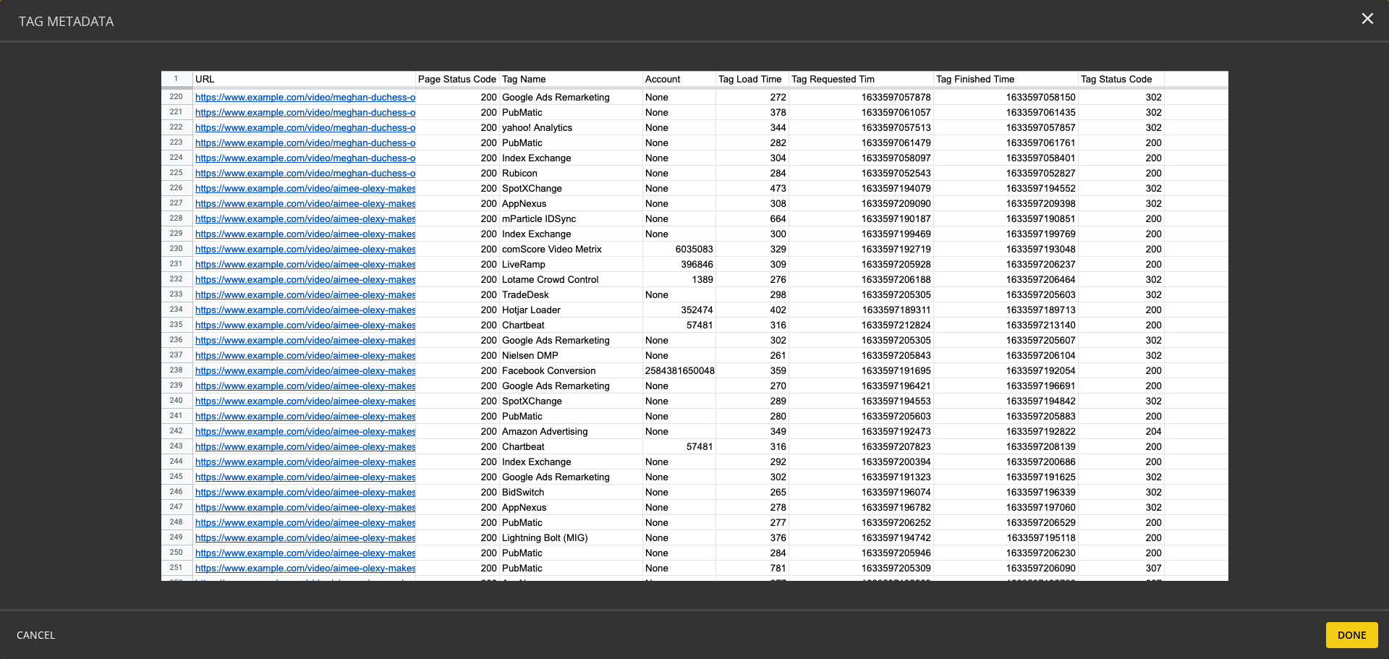
click at [1273, 171] on div at bounding box center [694, 326] width 1250 height 510
click at [1365, 23] on mat-icon "close" at bounding box center [1368, 19] width 20 height 20
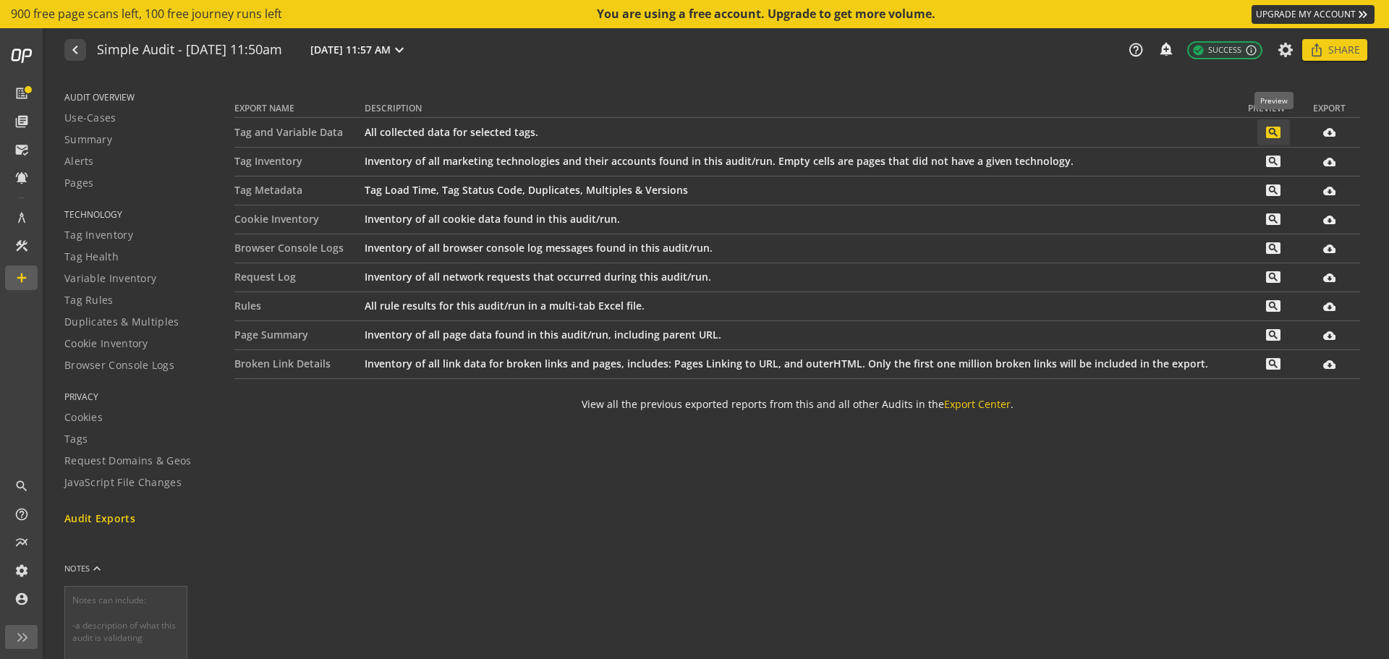
click at [1273, 135] on mat-icon "search" at bounding box center [1273, 133] width 14 height 12
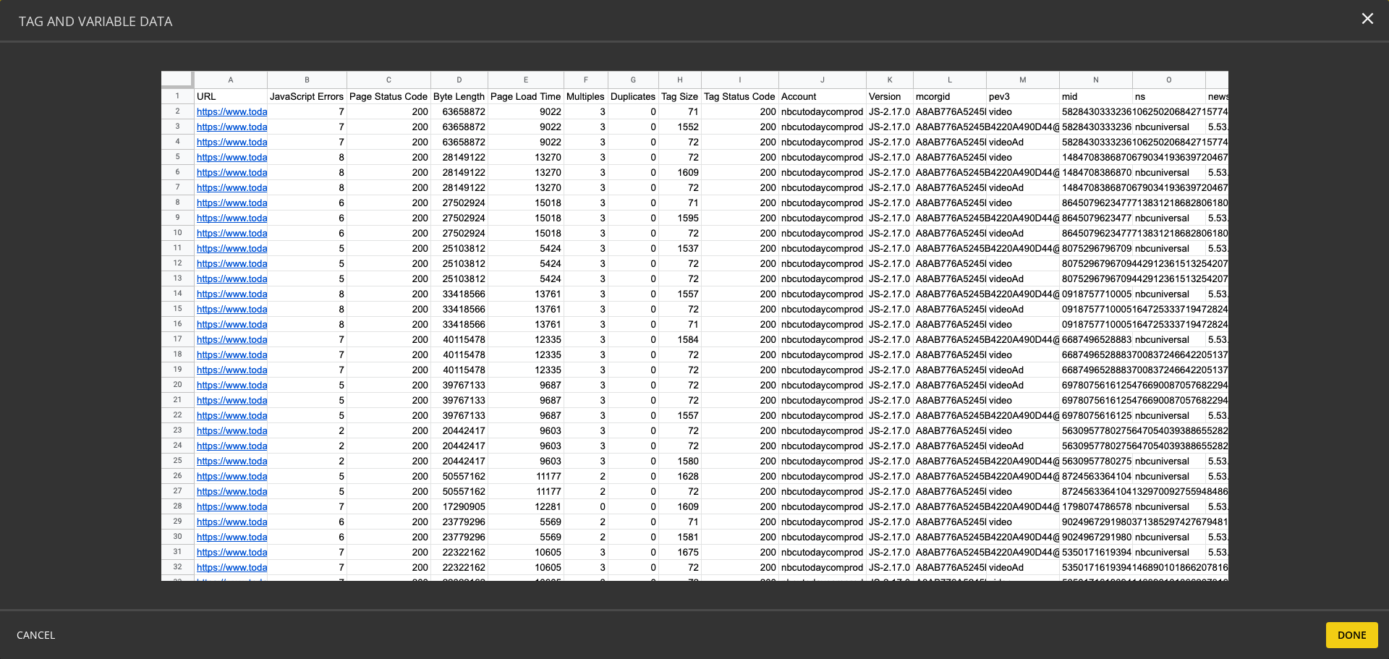
click at [1252, 61] on div at bounding box center [694, 326] width 1389 height 567
click at [1382, 18] on div "Tag and Variable Data close" at bounding box center [694, 21] width 1389 height 43
click at [1372, 18] on mat-icon "close" at bounding box center [1368, 19] width 20 height 20
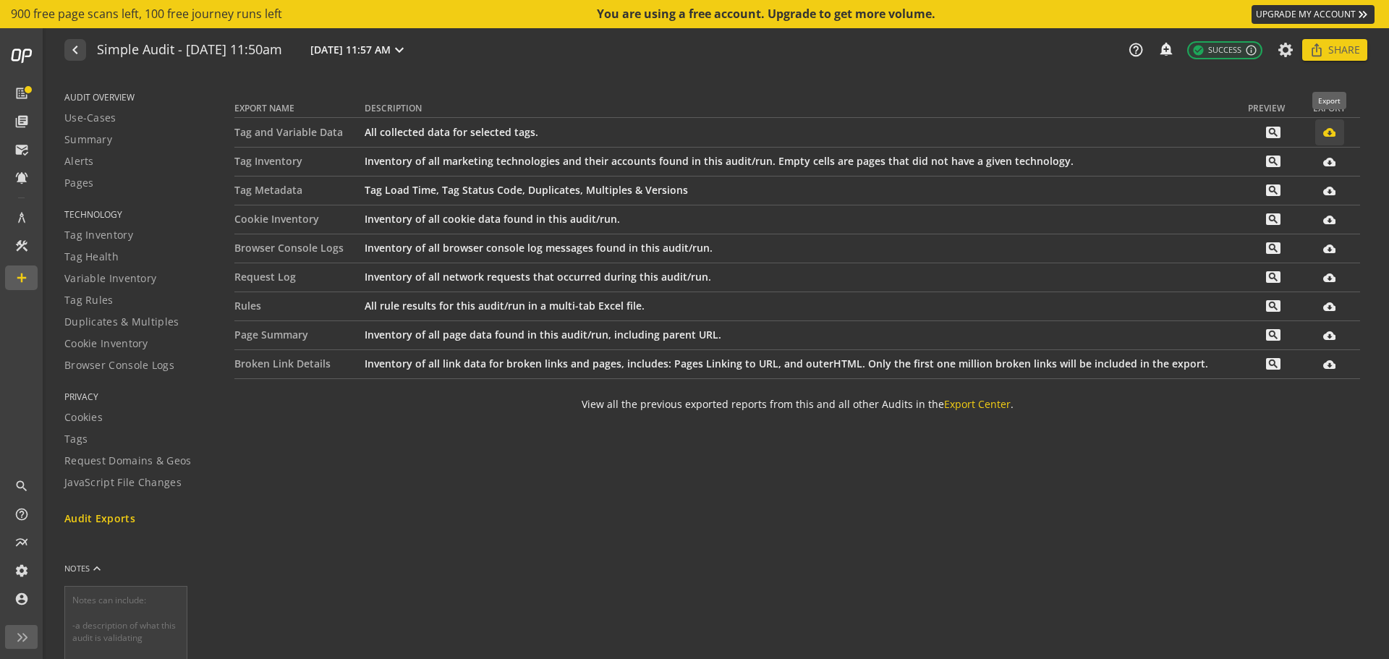
click at [1322, 135] on span at bounding box center [1329, 132] width 29 height 35
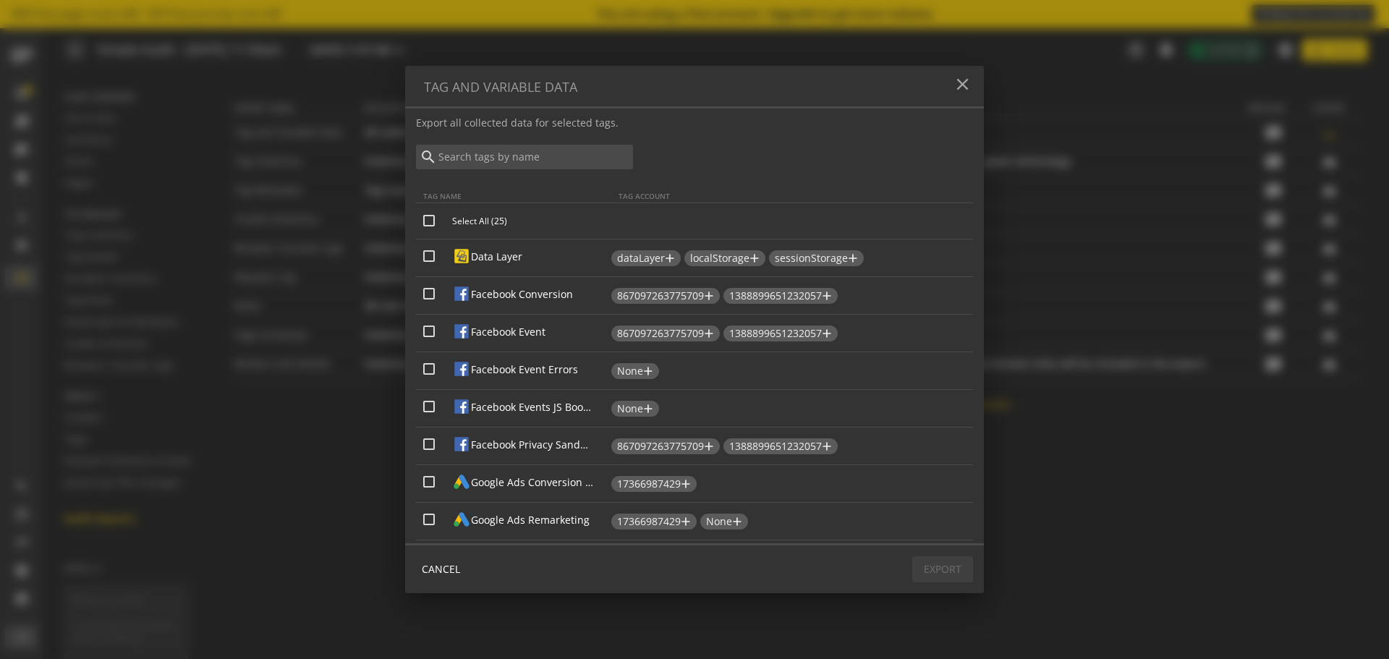
click at [428, 251] on input "Data Layer" at bounding box center [429, 256] width 12 height 12
checkbox input "true"
click at [425, 298] on input "Facebook Conversion" at bounding box center [429, 294] width 12 height 12
checkbox input "true"
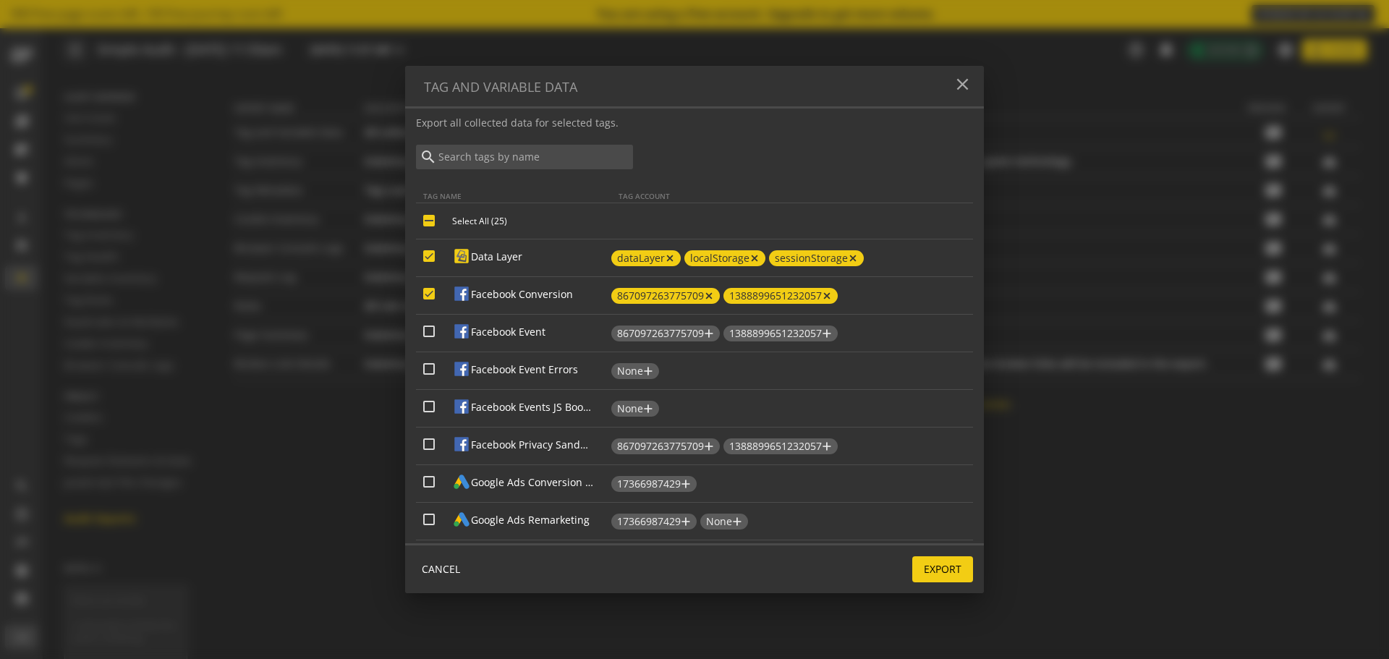
click at [430, 321] on td "Facebook Event" at bounding box center [513, 333] width 195 height 38
click at [425, 327] on input "Facebook Event" at bounding box center [429, 332] width 12 height 12
checkbox input "true"
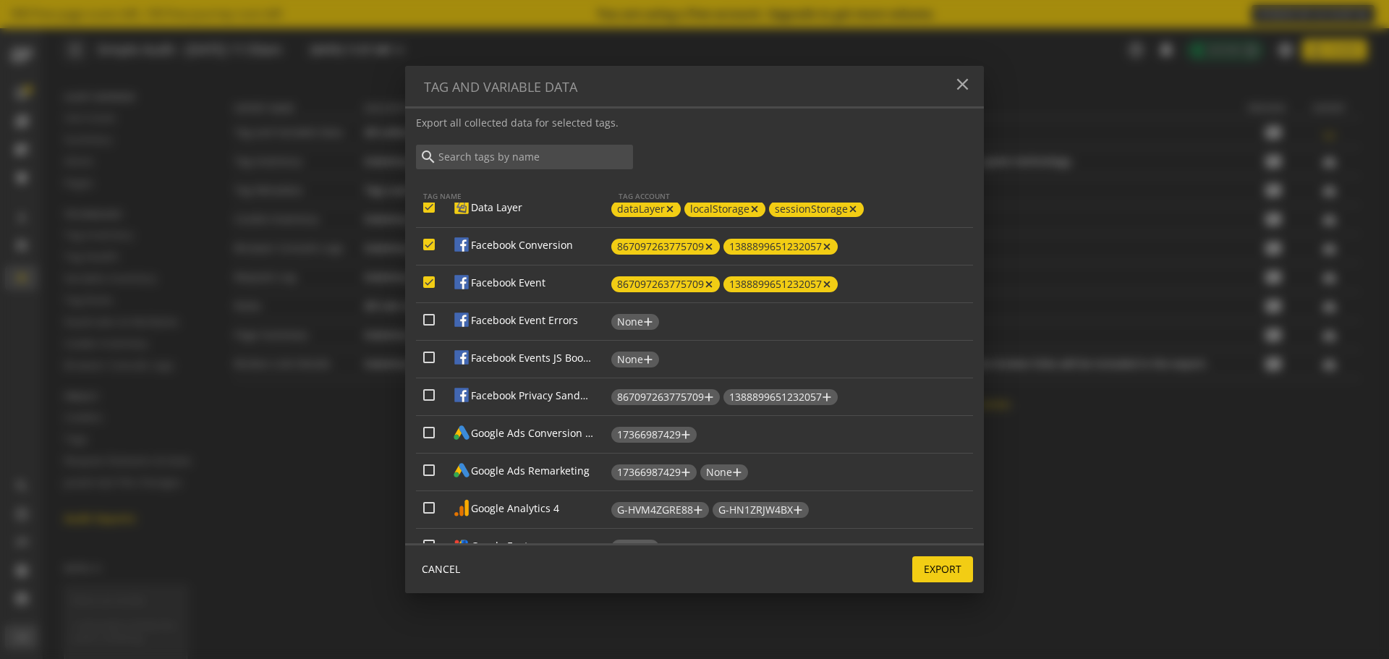
scroll to position [72, 0]
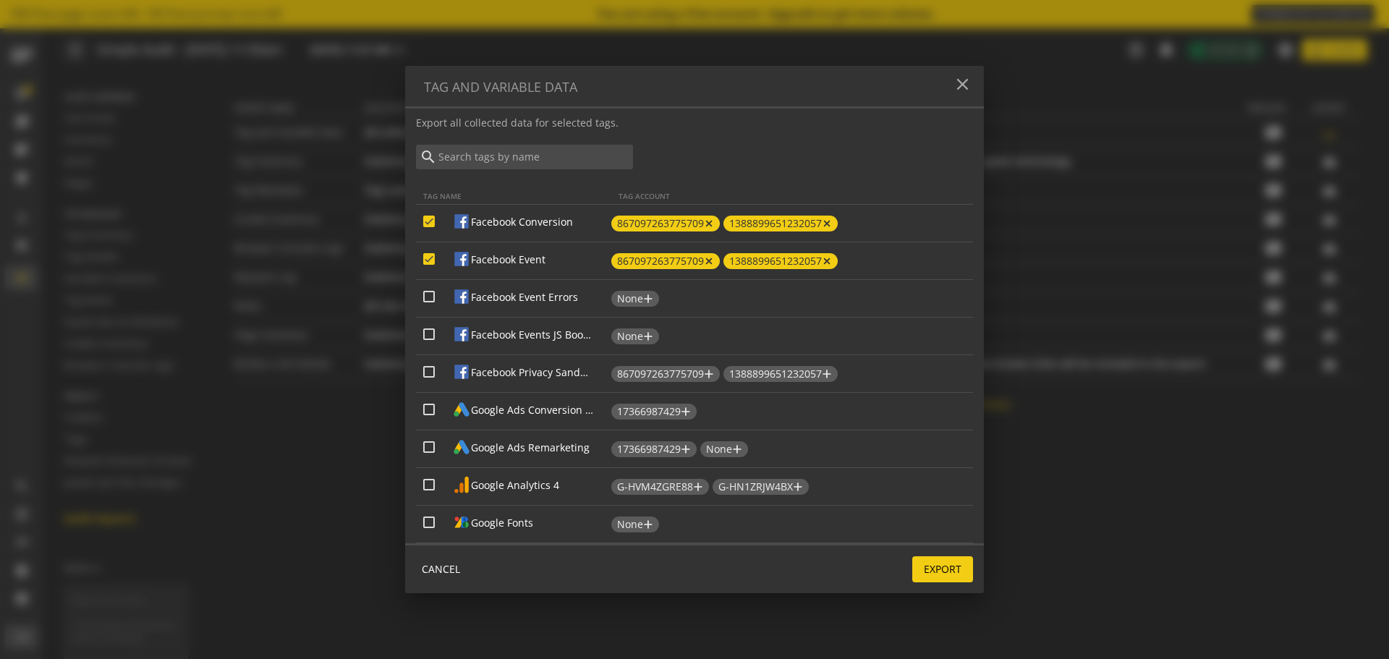
click at [431, 412] on input "Google Ads Conversion Tracking" at bounding box center [429, 410] width 12 height 12
checkbox input "true"
click at [428, 442] on input "Google Ads Remarketing" at bounding box center [429, 447] width 12 height 12
checkbox input "true"
click at [424, 490] on input "Google Analytics 4" at bounding box center [429, 485] width 12 height 12
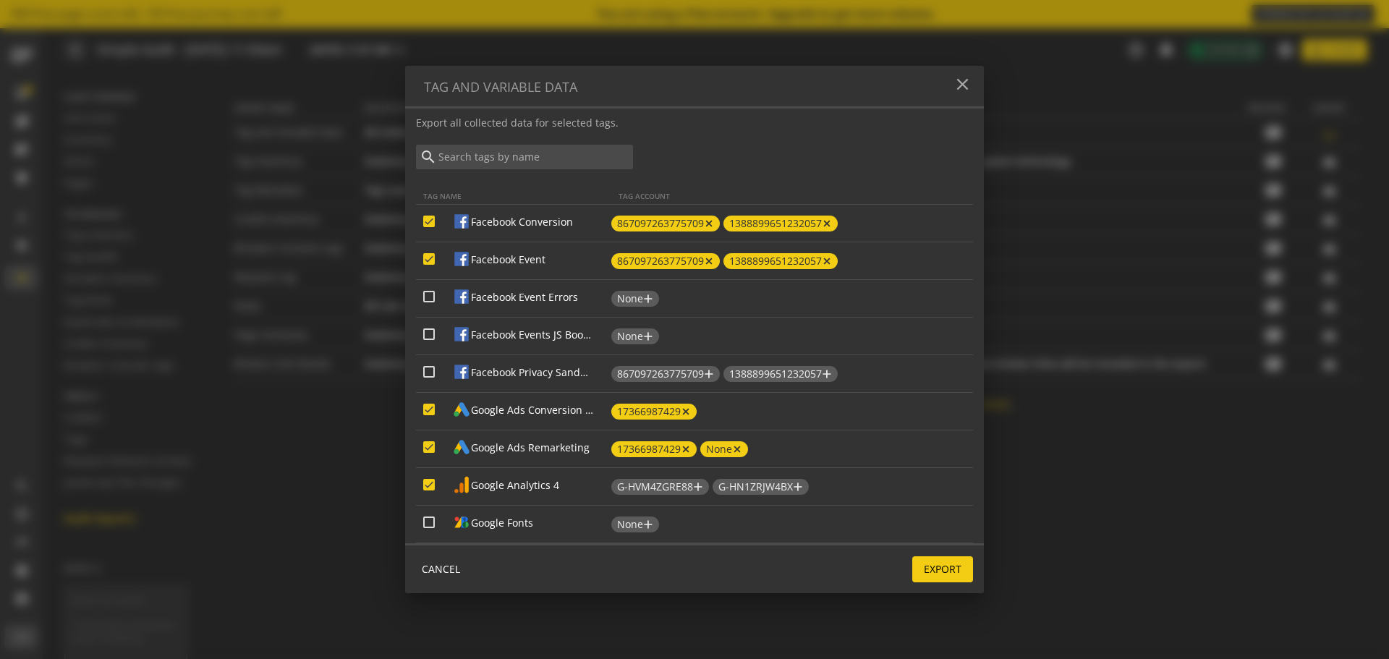
checkbox input "true"
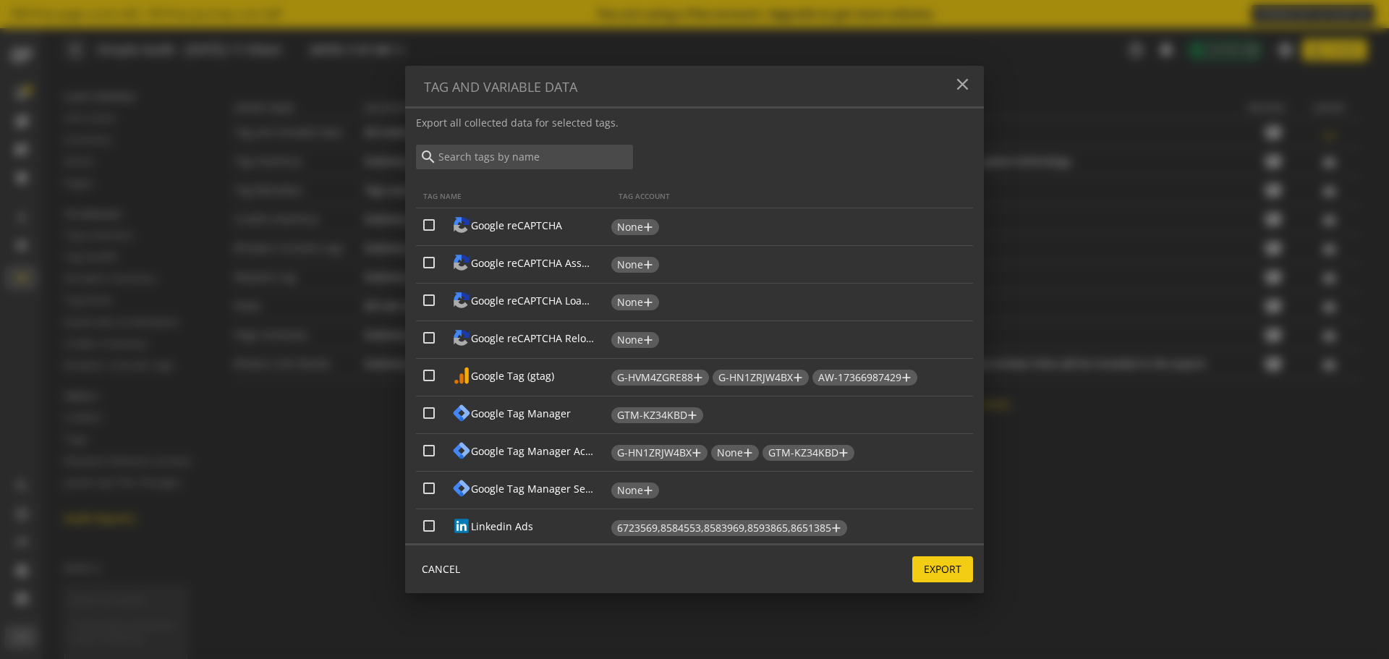
scroll to position [434, 0]
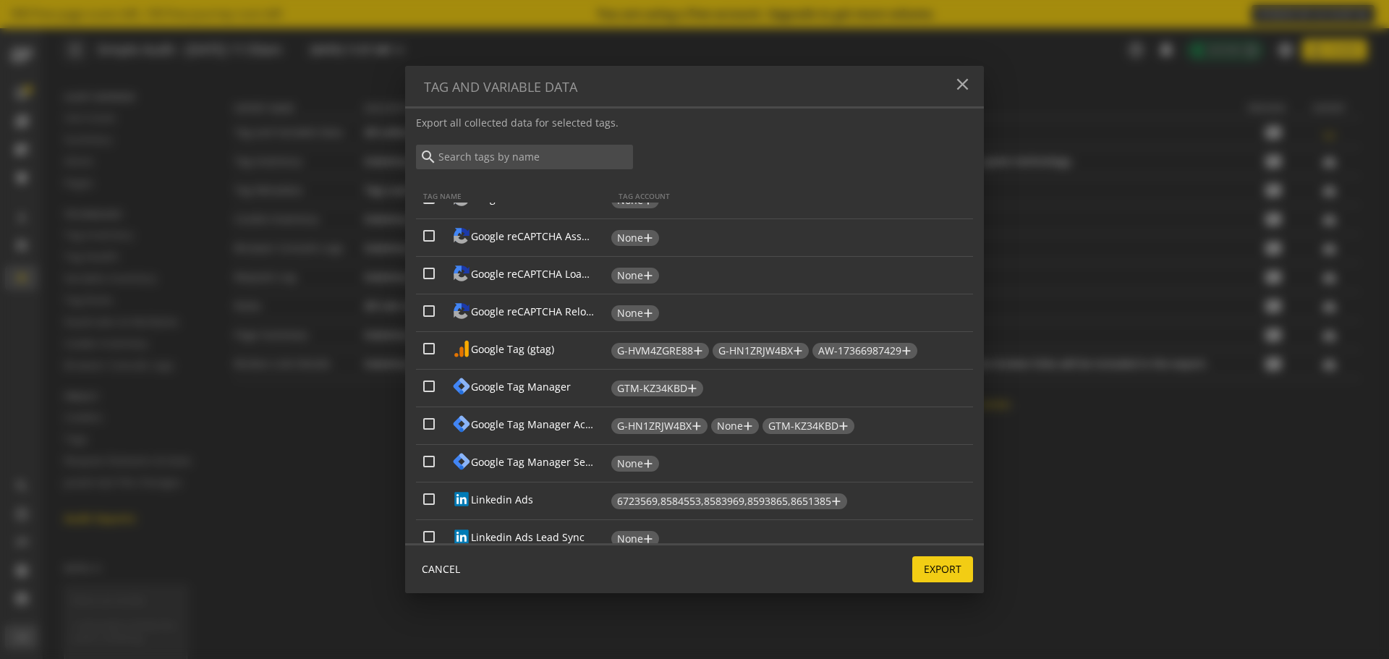
click at [424, 349] on input "Google Tag (gtag)" at bounding box center [429, 349] width 12 height 12
checkbox input "true"
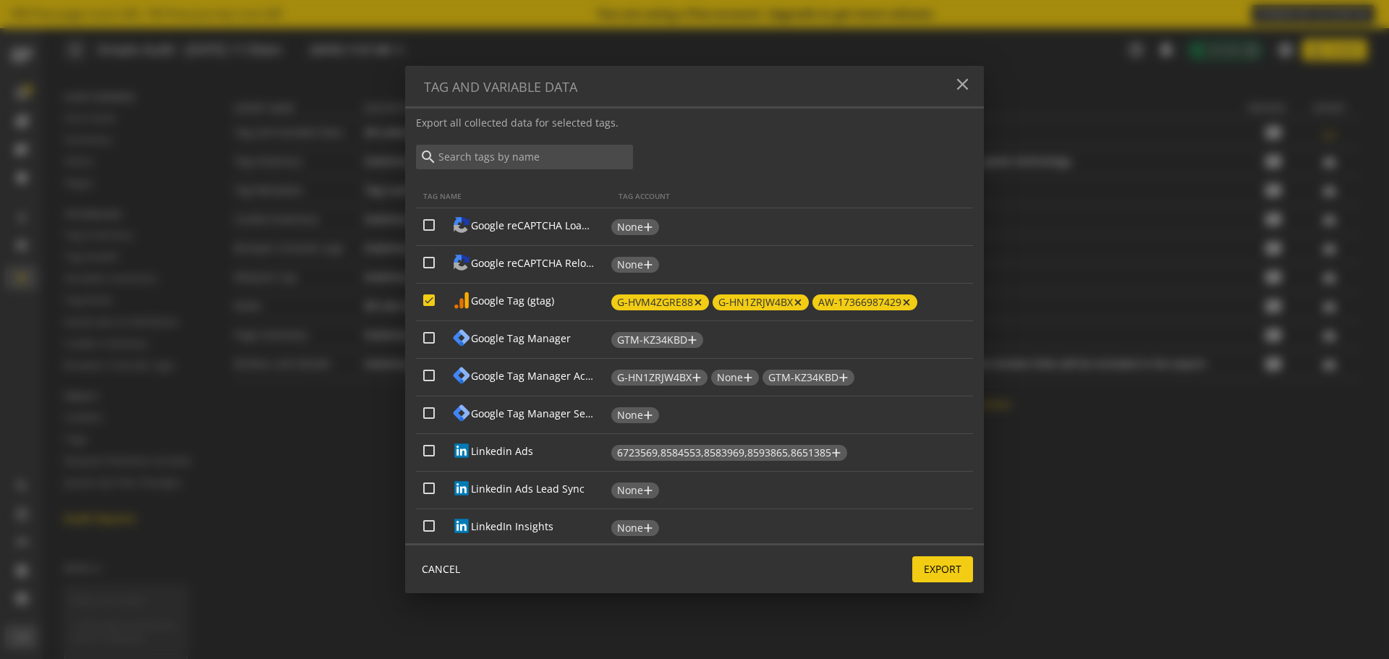
scroll to position [506, 0]
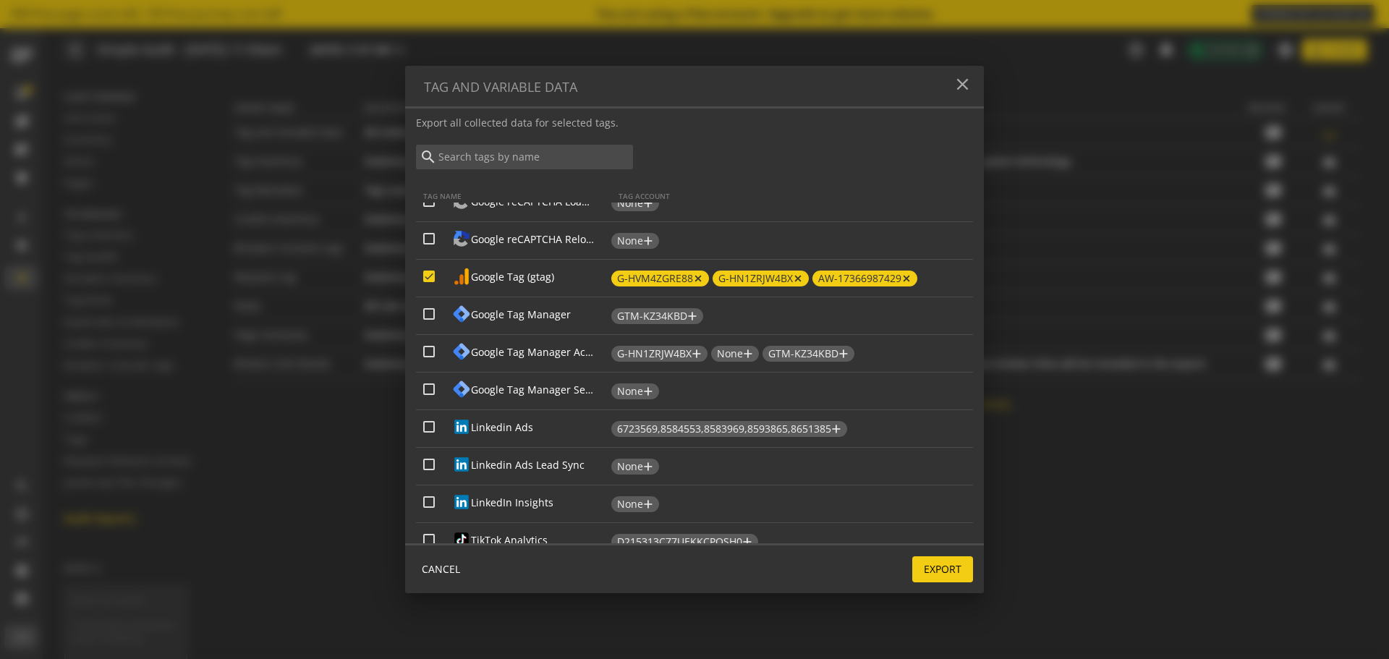
click at [426, 432] on input "Linkedin Ads" at bounding box center [429, 427] width 12 height 12
checkbox input "true"
click at [428, 472] on div "Linkedin Ads Lead Sync" at bounding box center [517, 465] width 188 height 20
click at [429, 464] on input "Linkedin Ads Lead Sync" at bounding box center [429, 465] width 12 height 12
checkbox input "true"
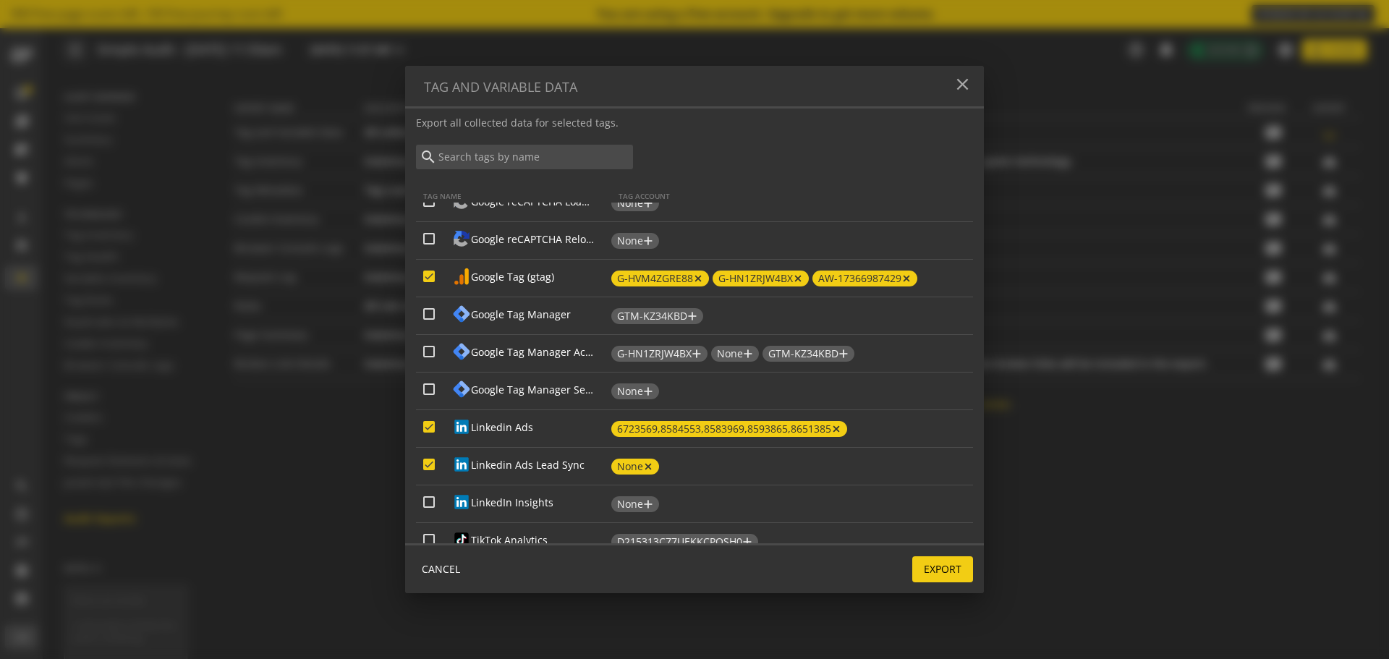
click at [425, 497] on input "LinkedIn Insights" at bounding box center [429, 502] width 12 height 12
checkbox input "true"
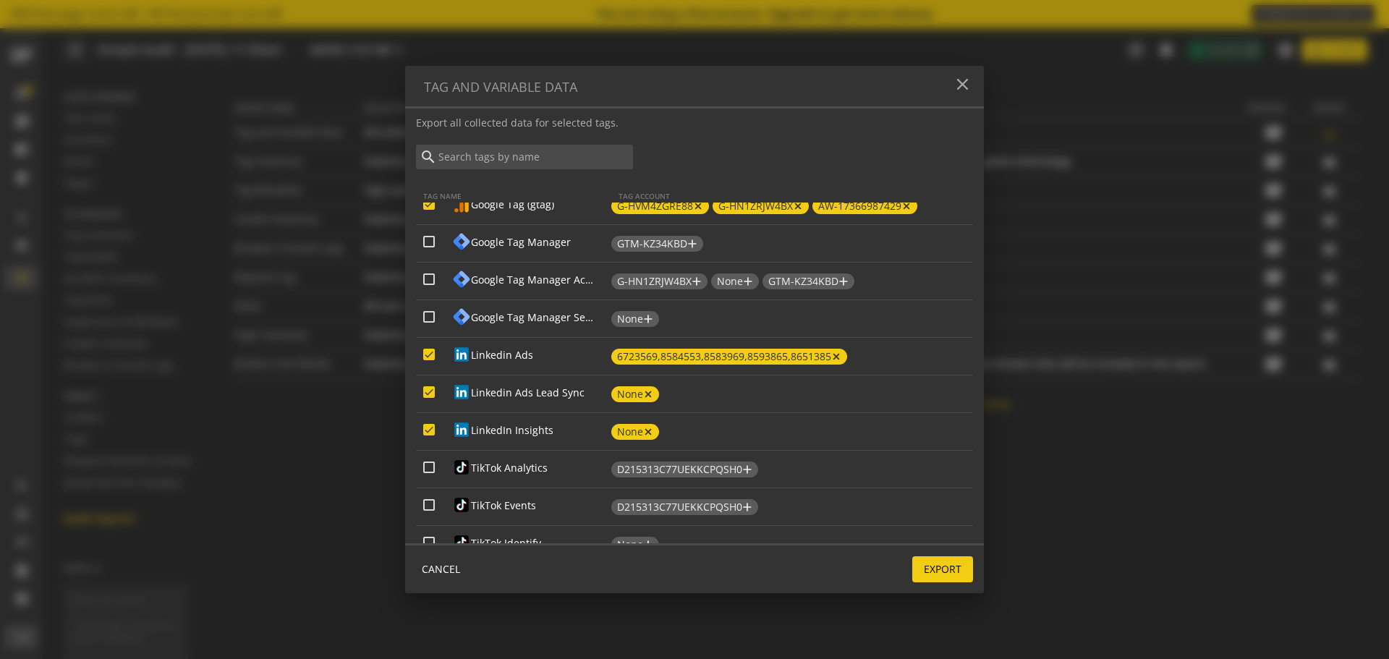
click at [429, 470] on input "TikTok Analytics" at bounding box center [429, 468] width 12 height 12
checkbox input "true"
click at [428, 504] on input "TikTok Events" at bounding box center [429, 505] width 12 height 12
checkbox input "true"
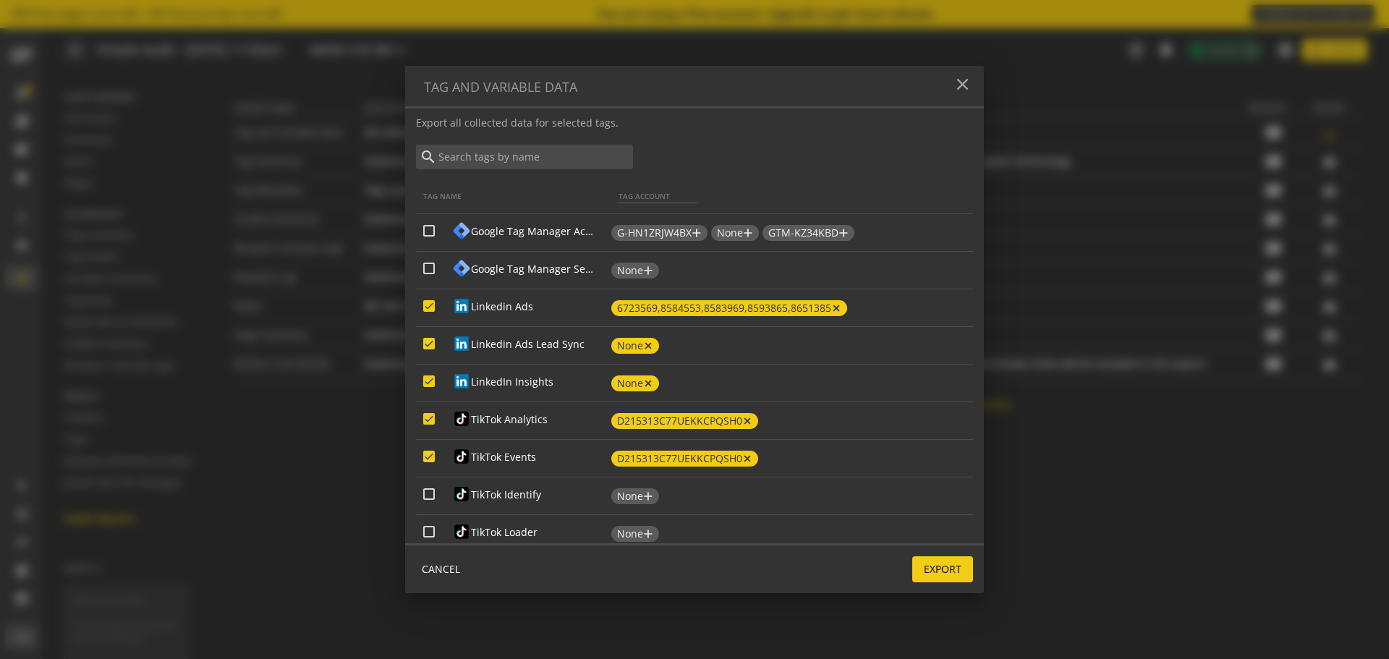
scroll to position [650, 0]
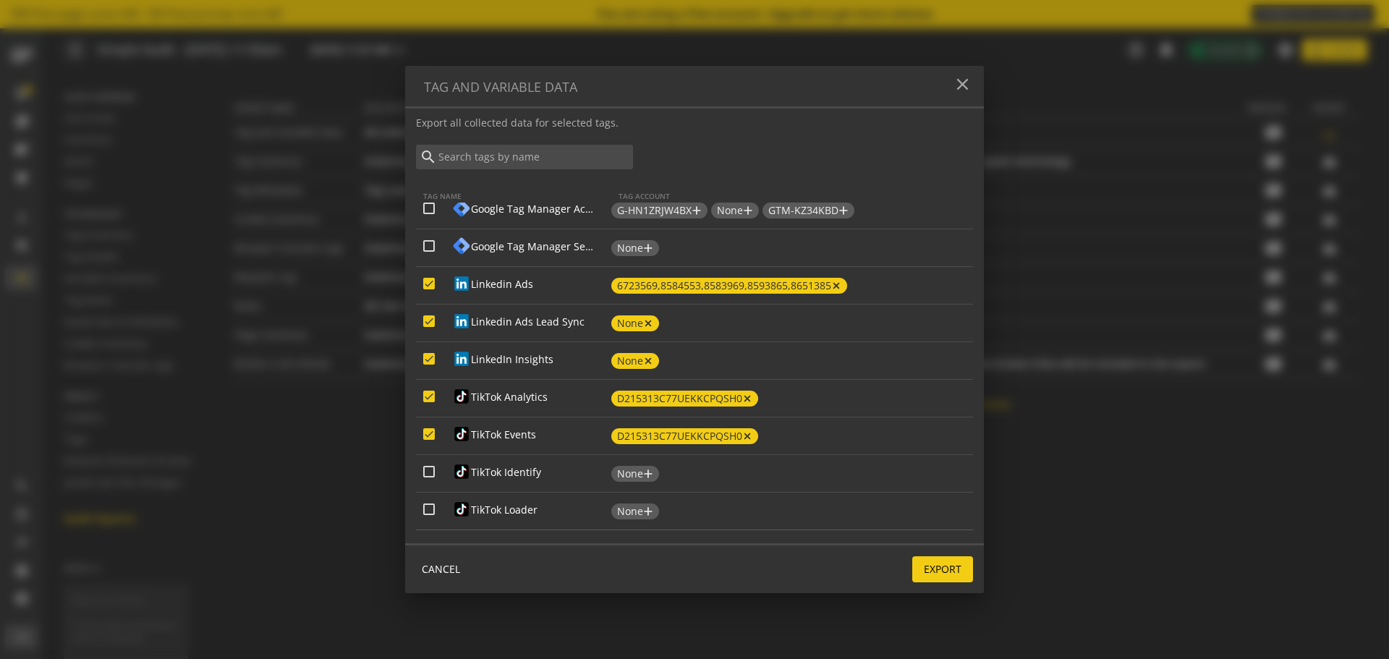
click at [431, 476] on input "TikTok Identify" at bounding box center [429, 472] width 12 height 12
click at [430, 477] on input "TikTok Identify" at bounding box center [429, 472] width 12 height 12
checkbox input "false"
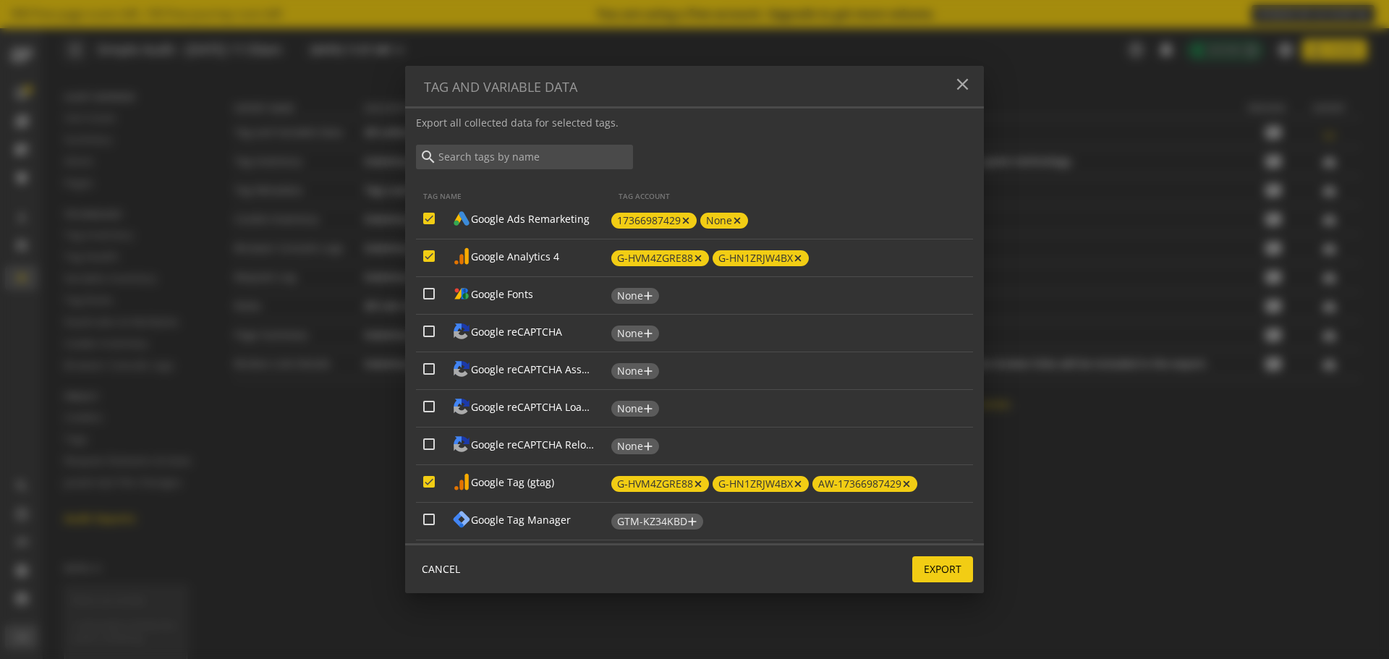
scroll to position [0, 0]
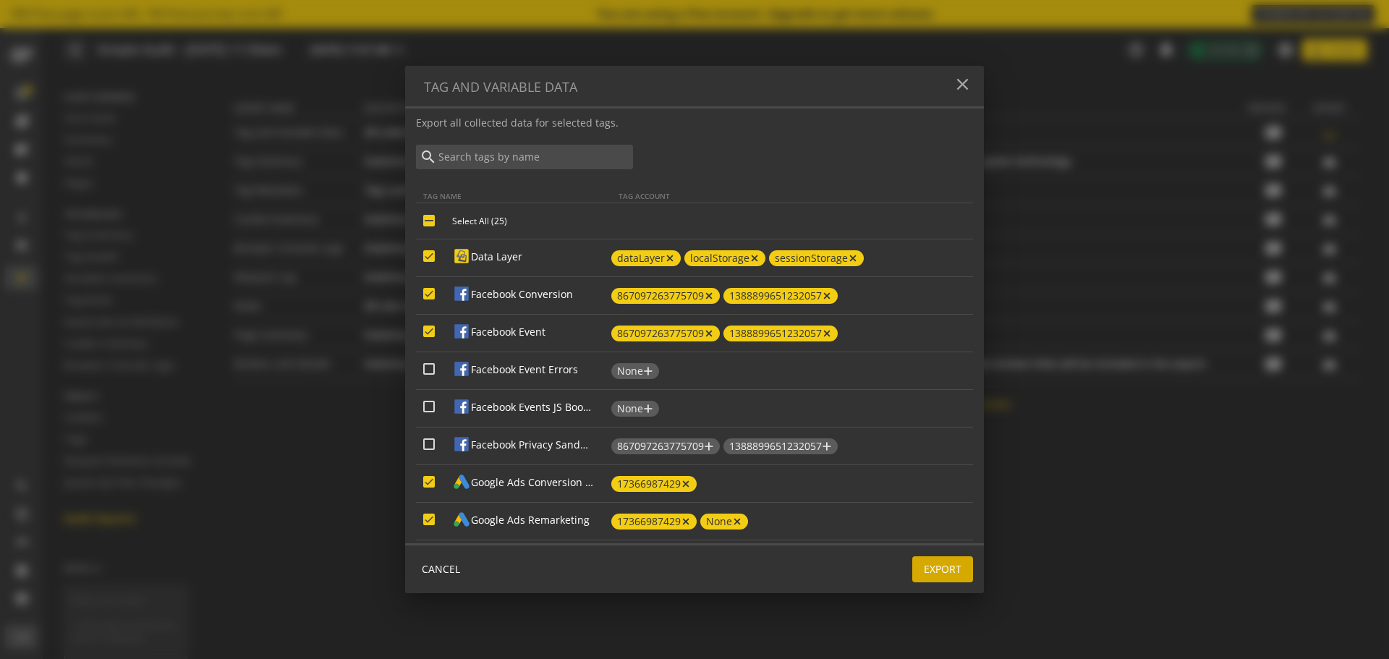
click at [945, 577] on span "Export" at bounding box center [943, 569] width 38 height 26
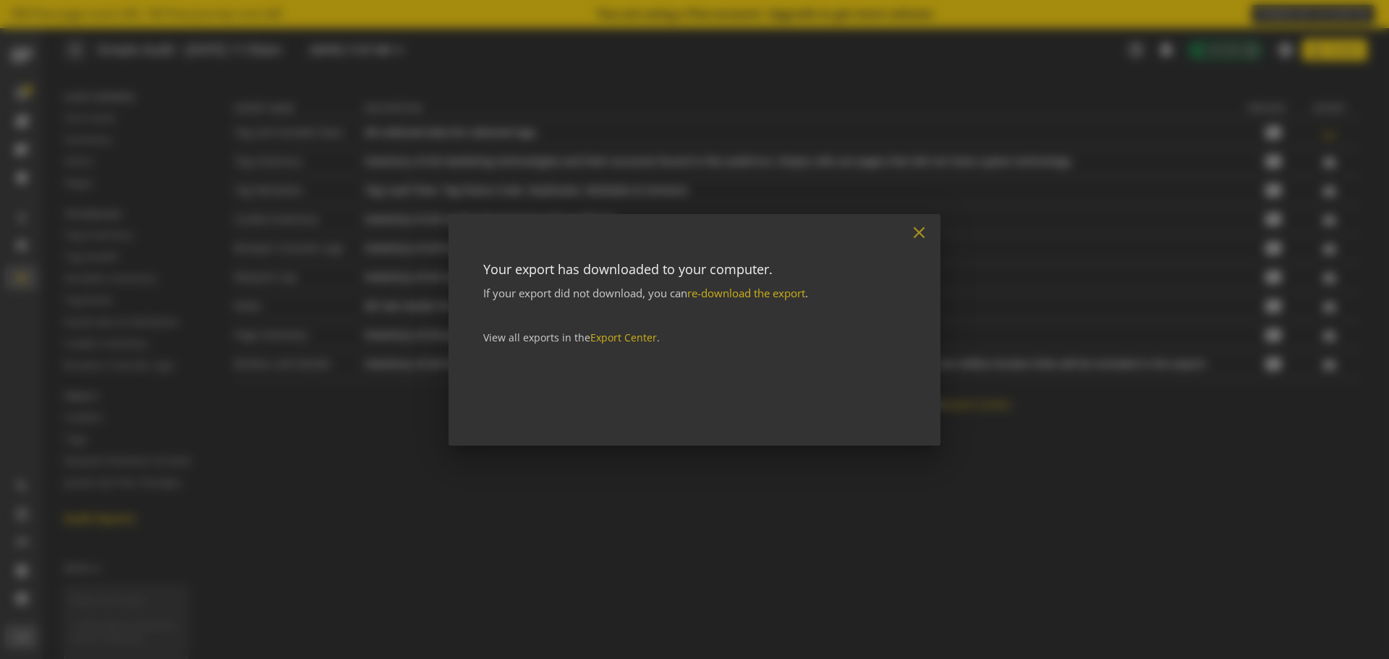
click at [918, 233] on mat-icon "close" at bounding box center [919, 233] width 20 height 20
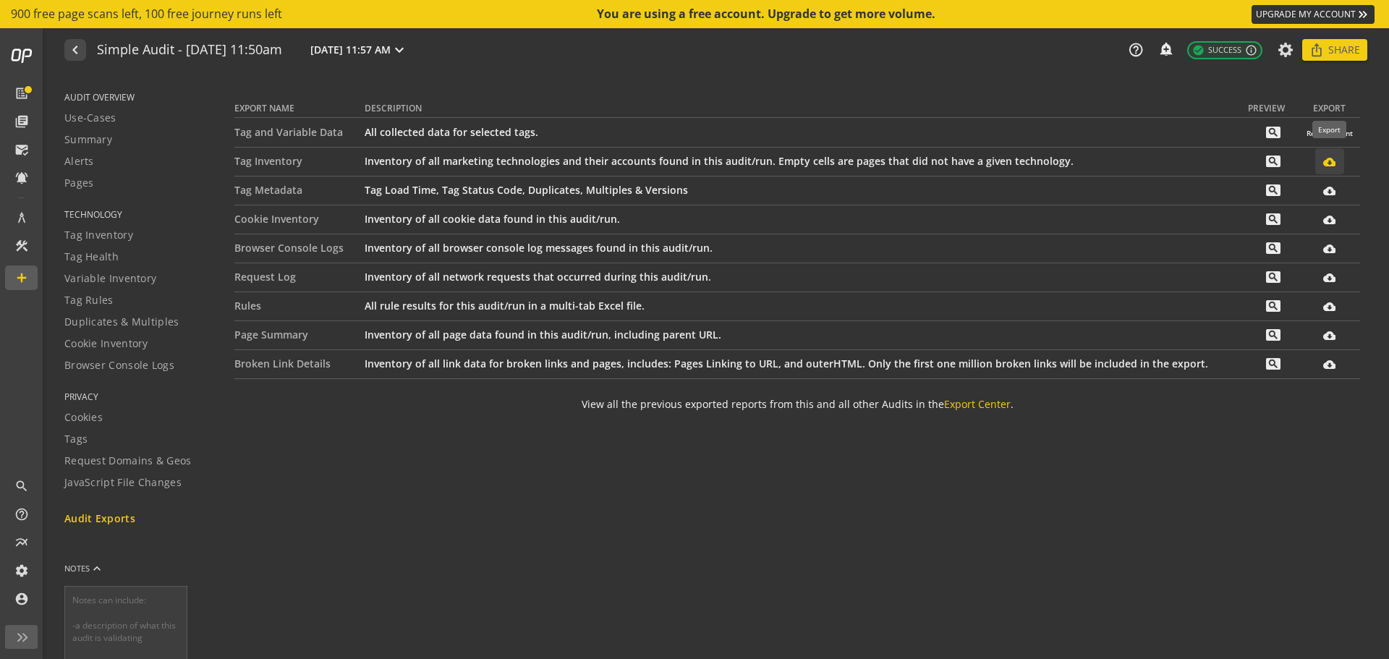
click at [1328, 160] on mat-icon "cloud_download_filled" at bounding box center [1329, 162] width 12 height 12
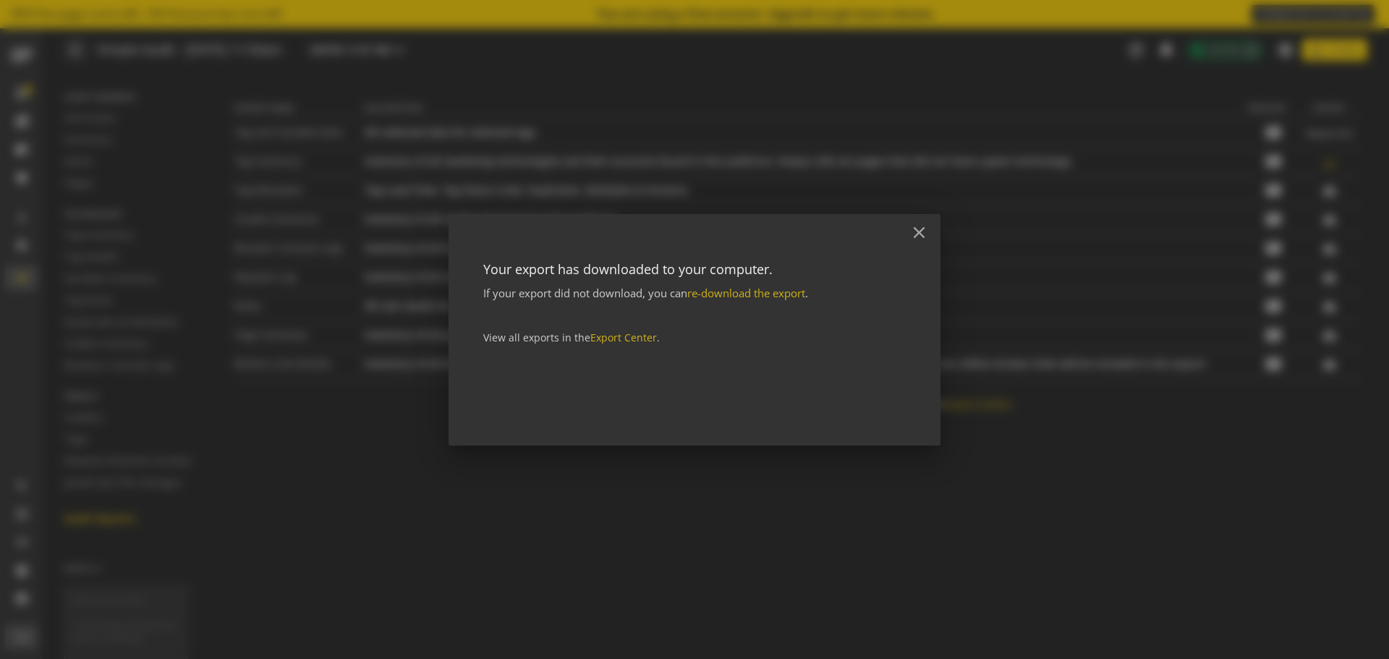
click at [1268, 205] on div at bounding box center [694, 329] width 1389 height 659
click at [928, 233] on mat-icon "close" at bounding box center [919, 233] width 20 height 20
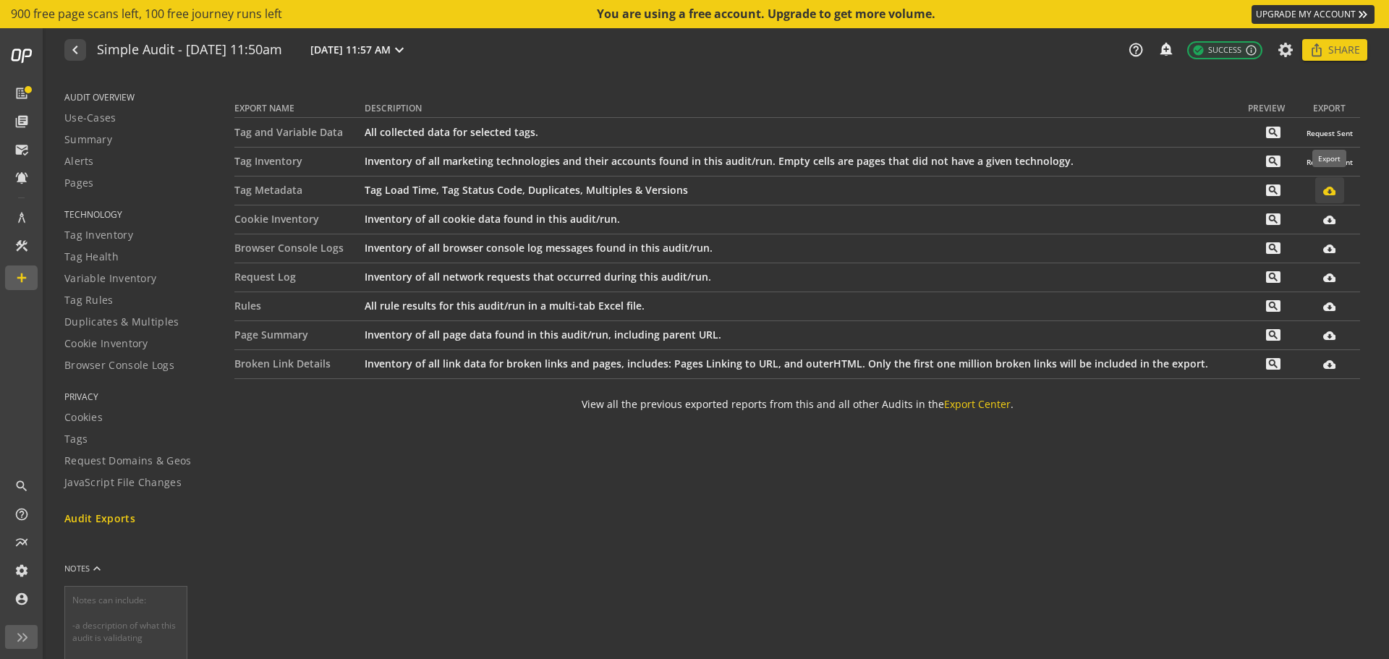
click at [1326, 194] on mat-icon "cloud_download_filled" at bounding box center [1329, 190] width 12 height 12
